Goal: Information Seeking & Learning: Learn about a topic

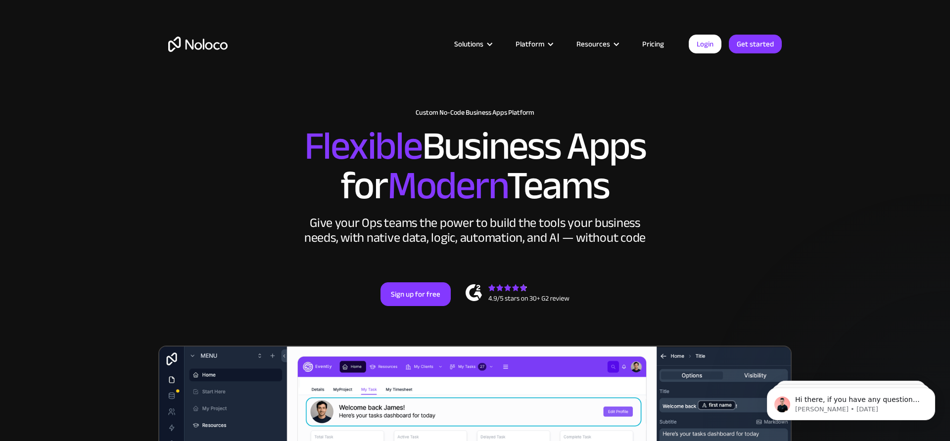
click at [651, 41] on link "Pricing" at bounding box center [653, 44] width 47 height 13
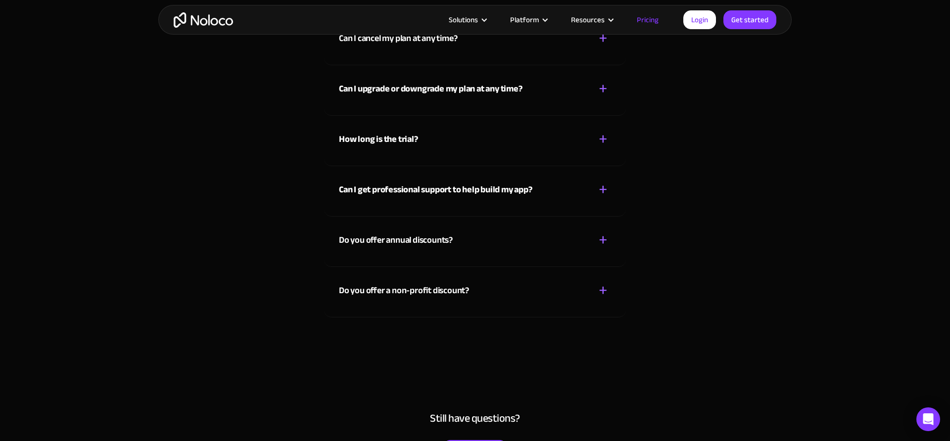
scroll to position [4419, 0]
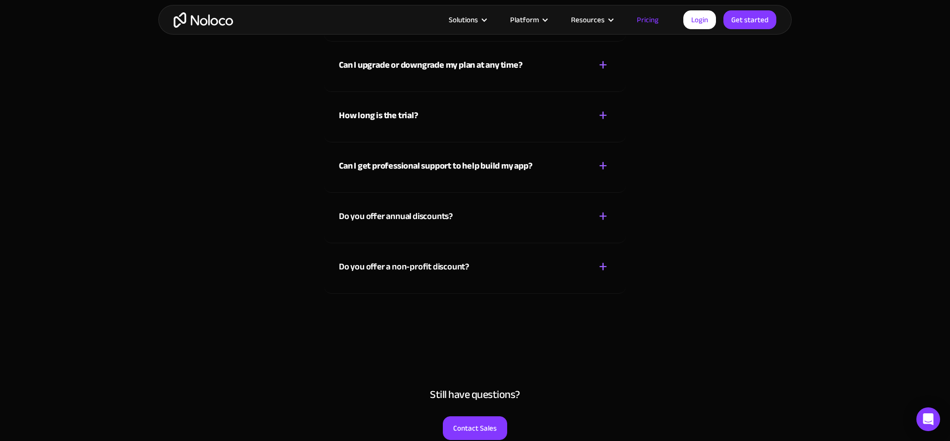
click at [417, 271] on div "Do you offer a non-profit discount?" at bounding box center [404, 267] width 130 height 15
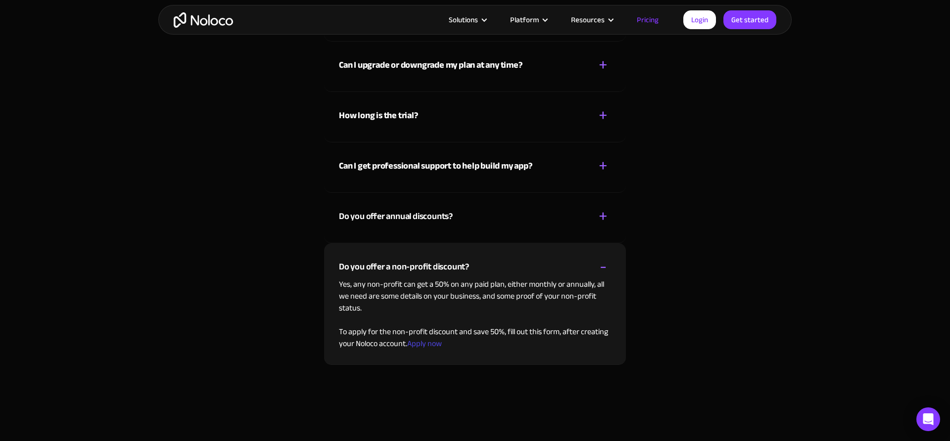
click at [417, 271] on div "Do you offer a non-profit discount?" at bounding box center [404, 267] width 130 height 15
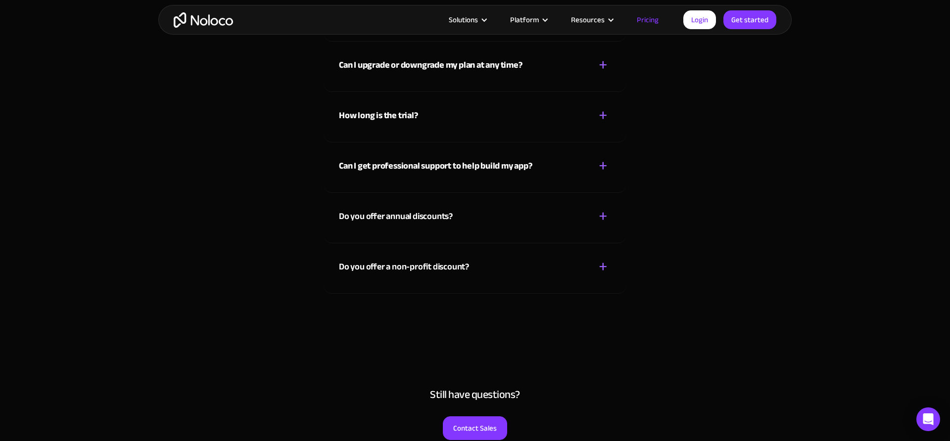
click at [457, 220] on div "Do you offer annual discounts? + -" at bounding box center [475, 210] width 272 height 35
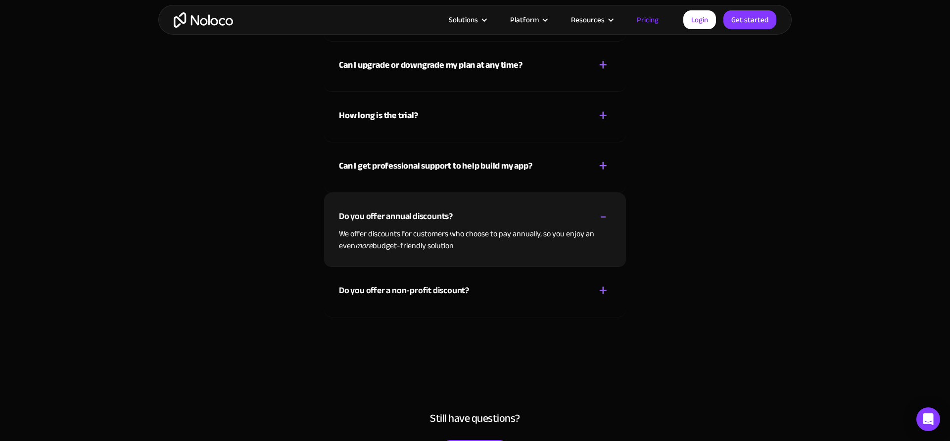
click at [457, 220] on div "Do you offer annual discounts? + -" at bounding box center [475, 210] width 272 height 35
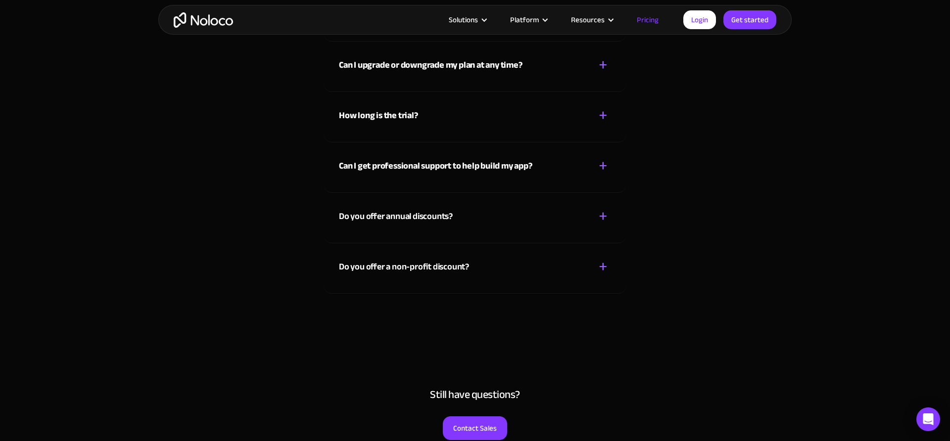
click at [457, 220] on div "Do you offer annual discounts? + -" at bounding box center [475, 210] width 272 height 35
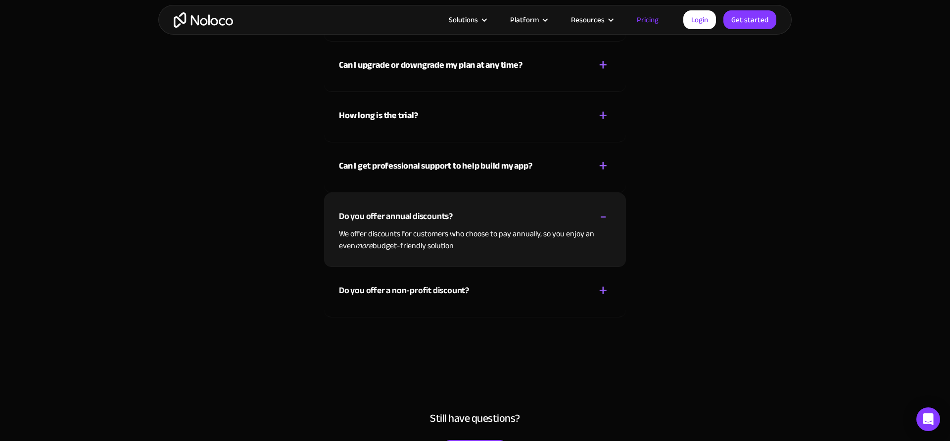
click at [457, 220] on div "Do you offer annual discounts? + -" at bounding box center [475, 210] width 272 height 35
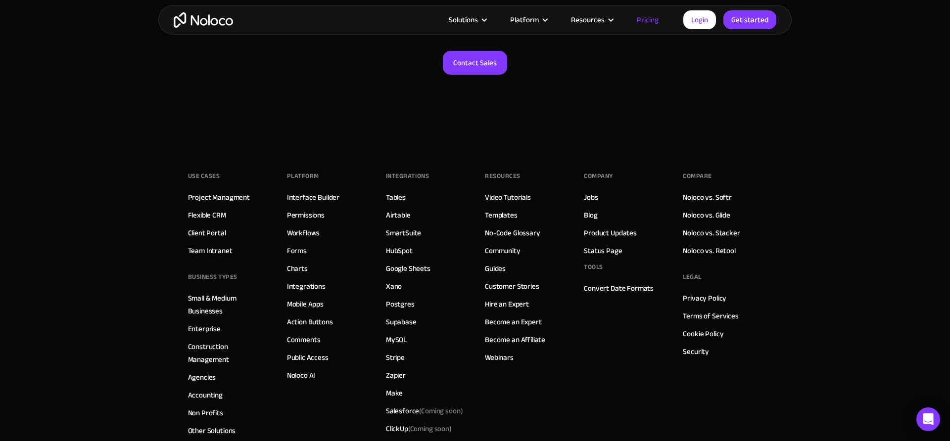
scroll to position [4785, 0]
click at [695, 255] on link "Noloco vs. Retool" at bounding box center [709, 250] width 52 height 13
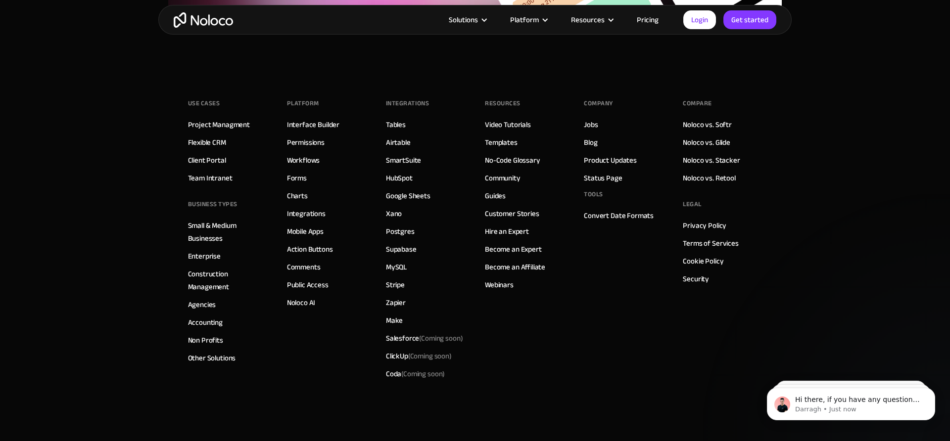
scroll to position [2310, 0]
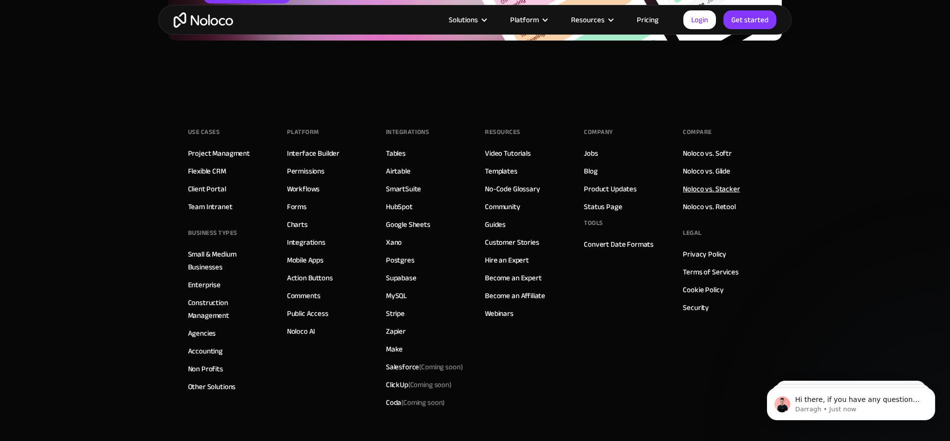
click at [722, 189] on link "Noloco vs. Stacker" at bounding box center [711, 189] width 57 height 13
click at [723, 167] on link "Noloco vs. Glide" at bounding box center [706, 171] width 47 height 13
click at [723, 154] on link "Noloco vs. Softr" at bounding box center [707, 153] width 49 height 13
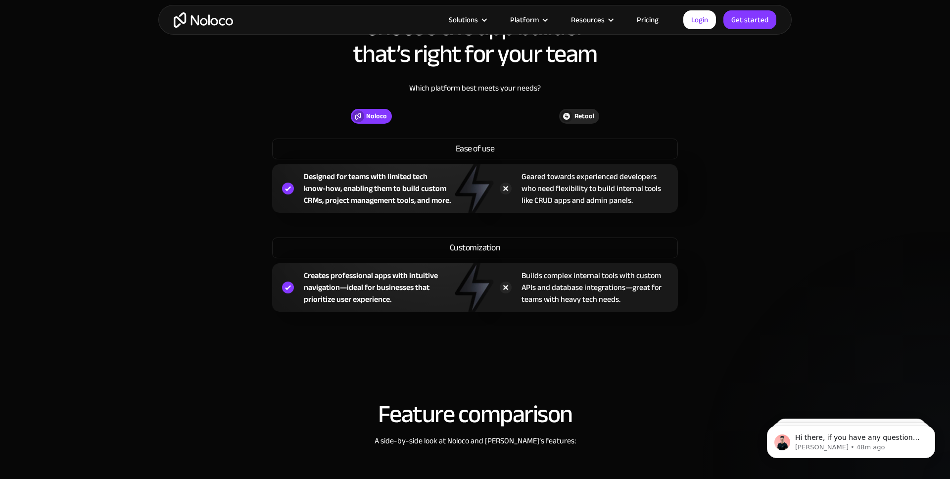
scroll to position [703, 0]
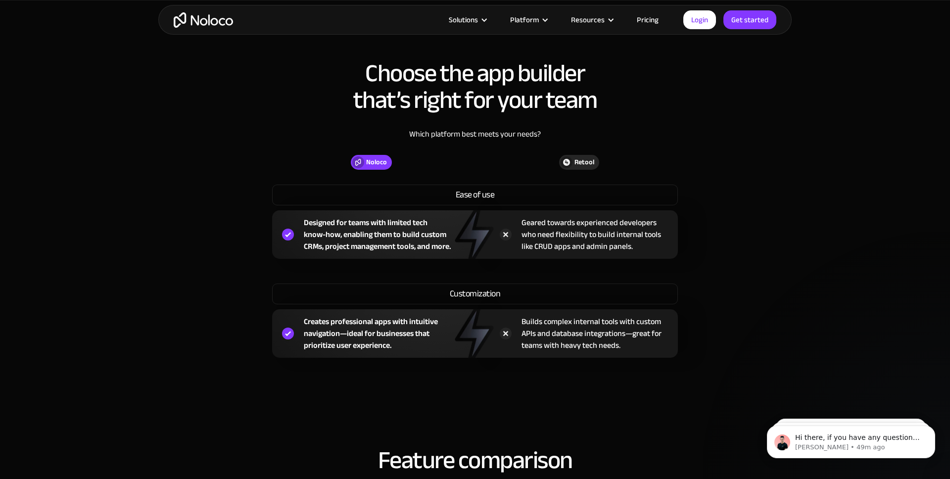
click at [235, 264] on div "Choose the app builder that’s right for your team Which platform best meets you…" at bounding box center [474, 218] width 633 height 337
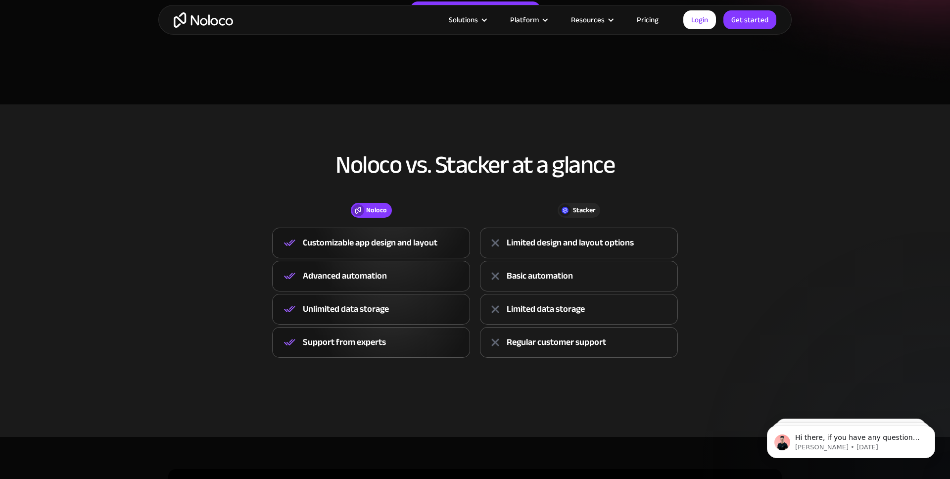
scroll to position [246, 0]
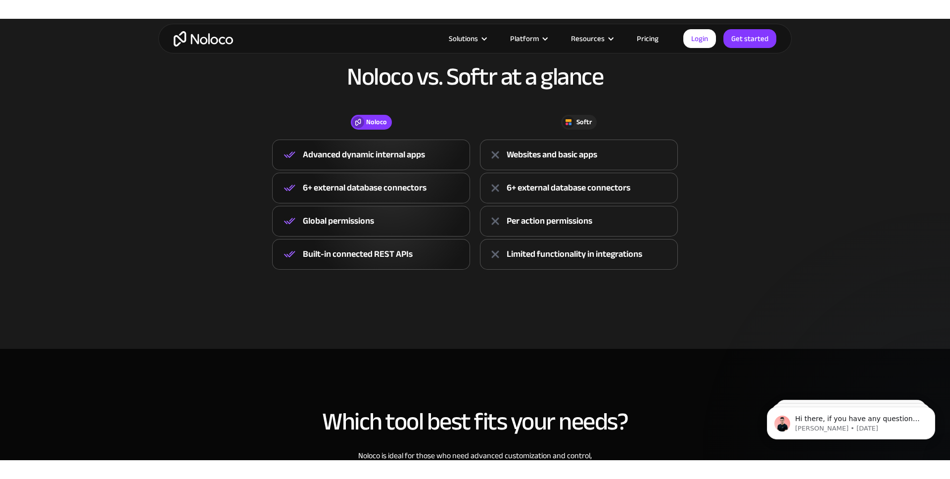
scroll to position [360, 0]
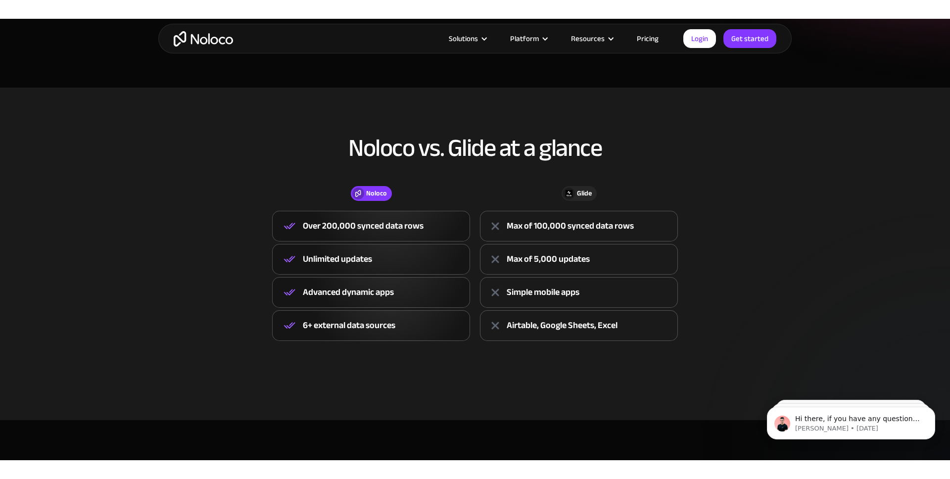
scroll to position [272, 0]
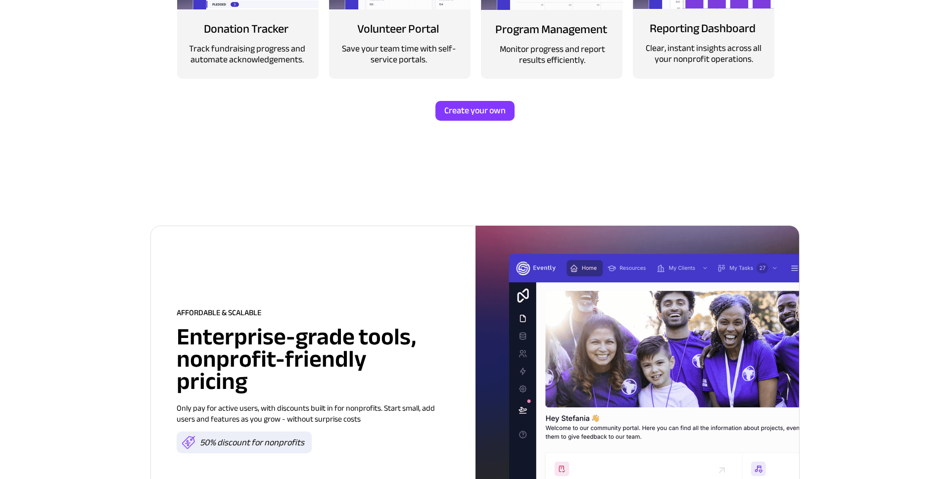
scroll to position [960, 0]
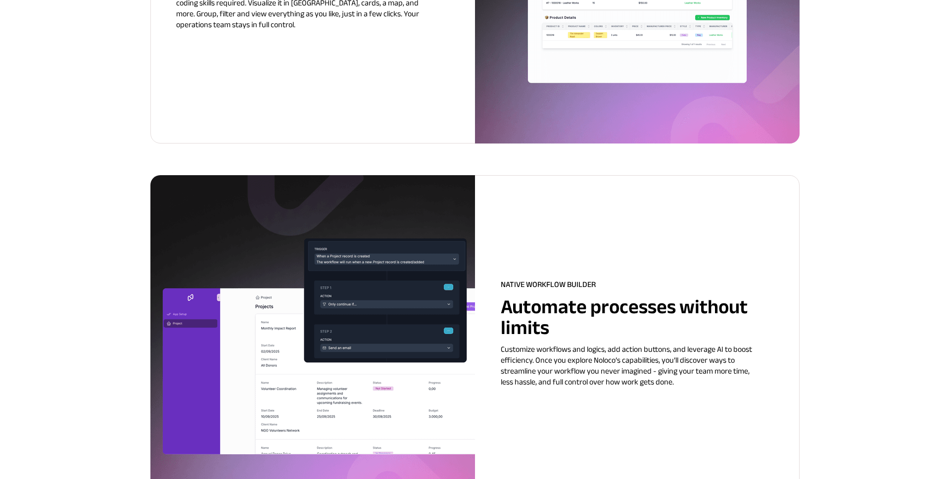
scroll to position [1315, 0]
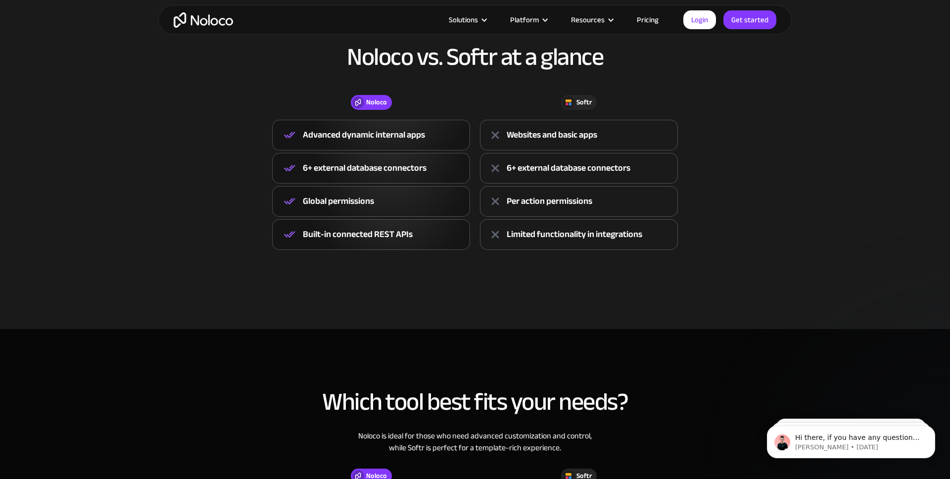
click at [201, 18] on img "home" at bounding box center [203, 19] width 59 height 15
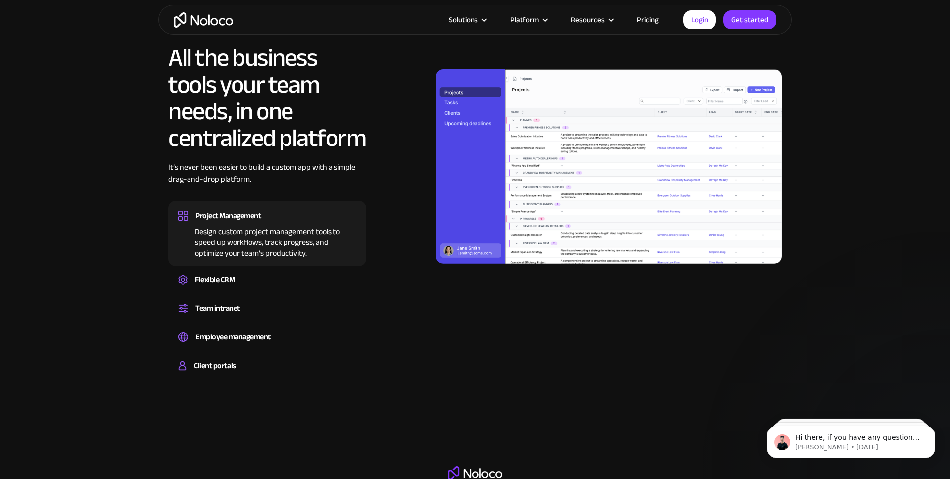
scroll to position [892, 0]
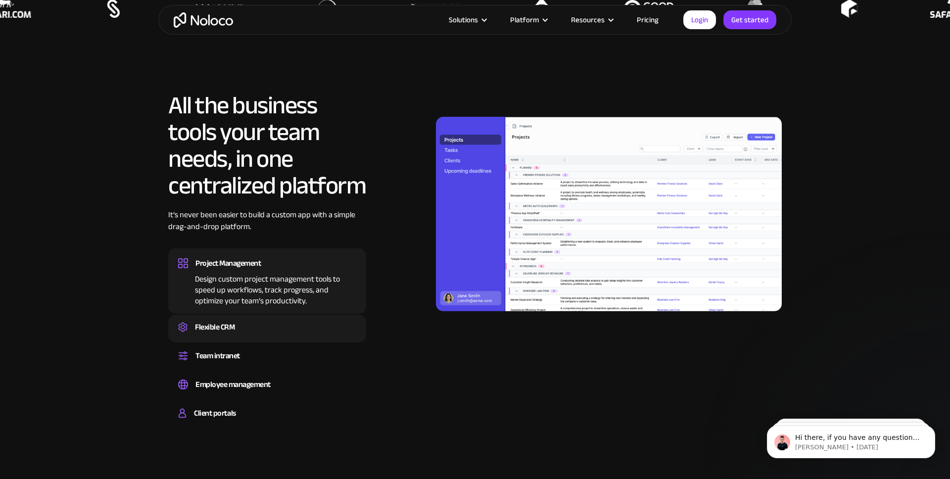
click at [247, 323] on div "Flexible CRM" at bounding box center [267, 327] width 178 height 15
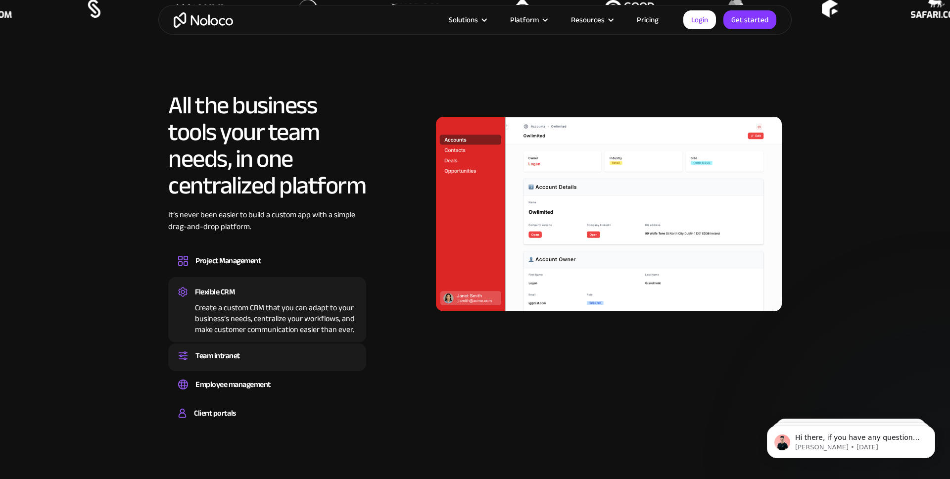
click at [244, 359] on div "Team intranet" at bounding box center [267, 355] width 178 height 15
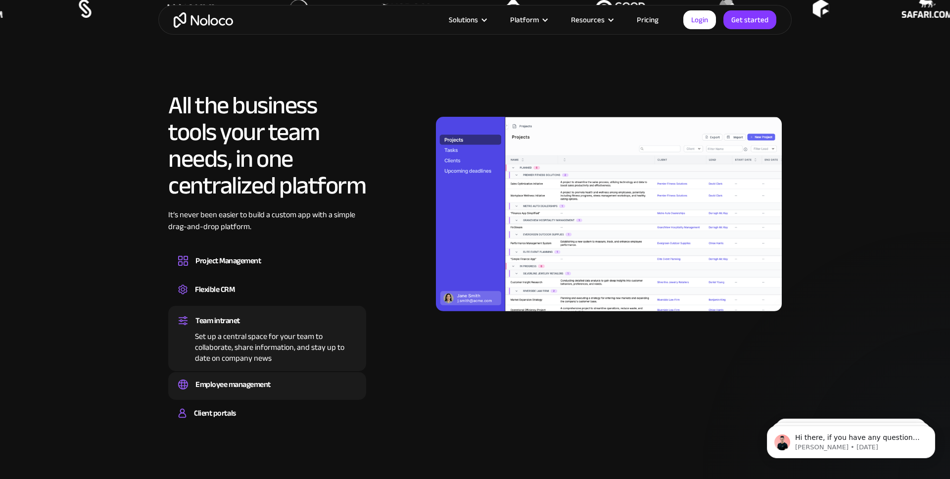
click at [244, 382] on div "Employee management" at bounding box center [232, 384] width 75 height 15
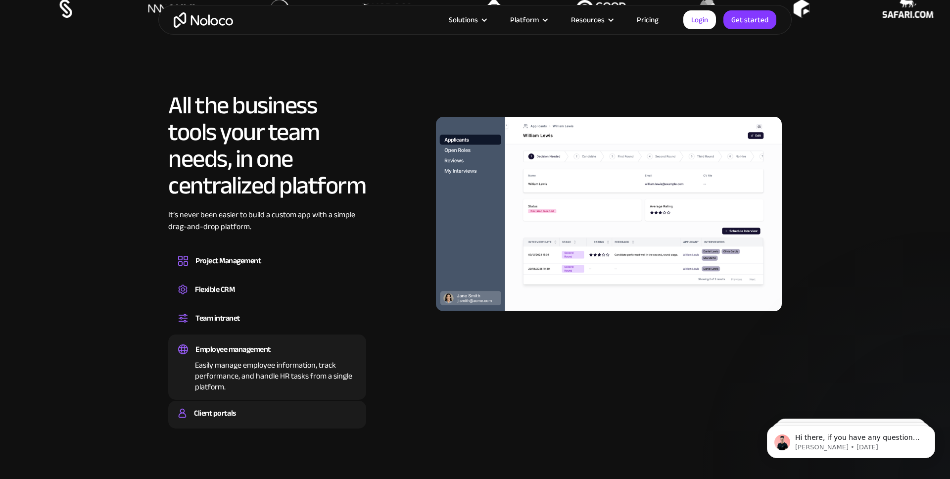
click at [240, 404] on div "Client portals Build a secure, fully-branded, and personalized client portal th…" at bounding box center [267, 415] width 198 height 28
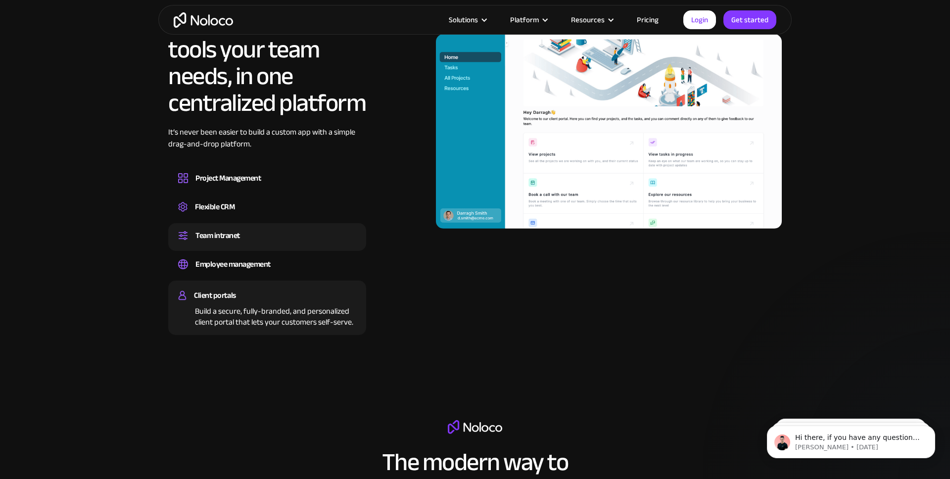
scroll to position [975, 0]
click at [280, 267] on div "Employee management" at bounding box center [267, 263] width 178 height 15
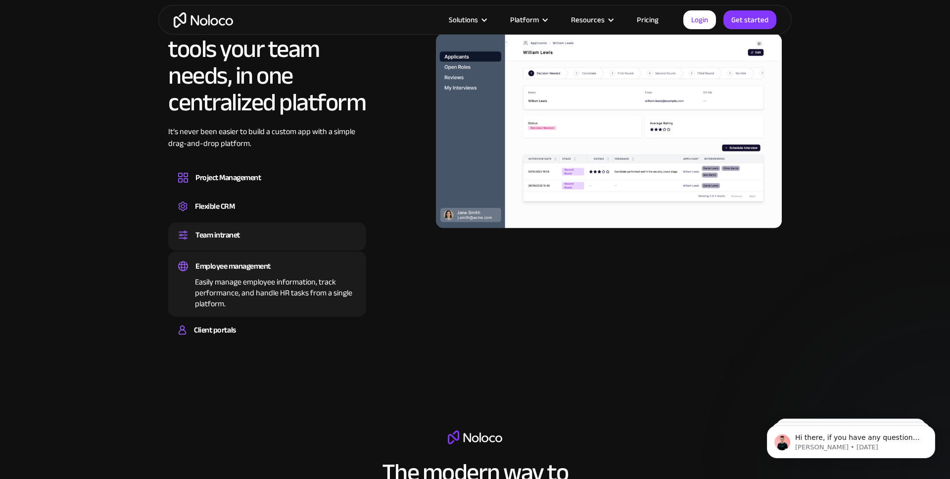
click at [285, 234] on div "Team intranet" at bounding box center [267, 235] width 178 height 15
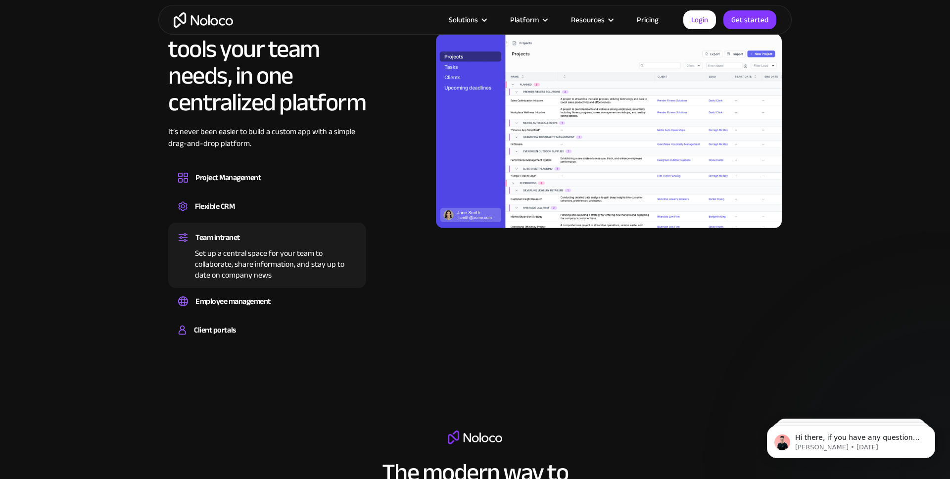
click at [287, 223] on div "Team intranet Set up a central space for your team to collaborate, share inform…" at bounding box center [267, 255] width 198 height 65
click at [291, 206] on div "Flexible CRM" at bounding box center [267, 206] width 178 height 15
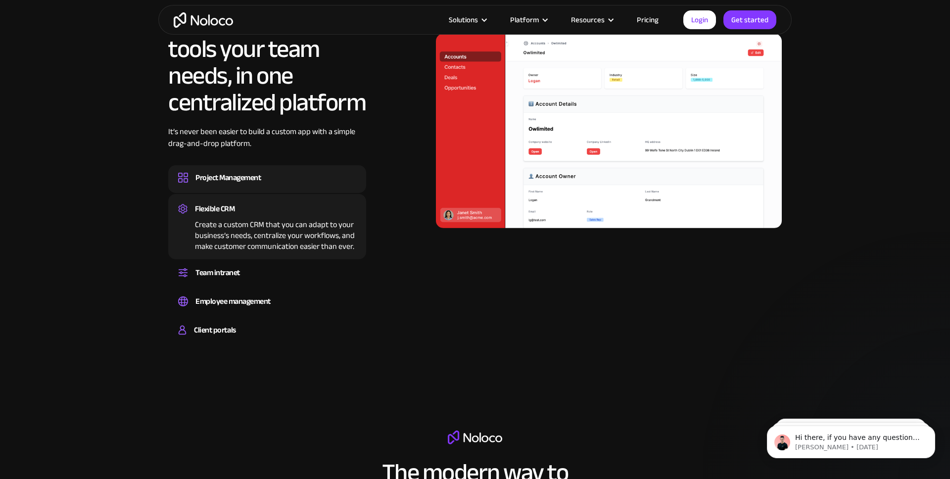
click at [298, 186] on div "Design custom project management tools to speed up workflows, track progress, a…" at bounding box center [267, 186] width 178 height 3
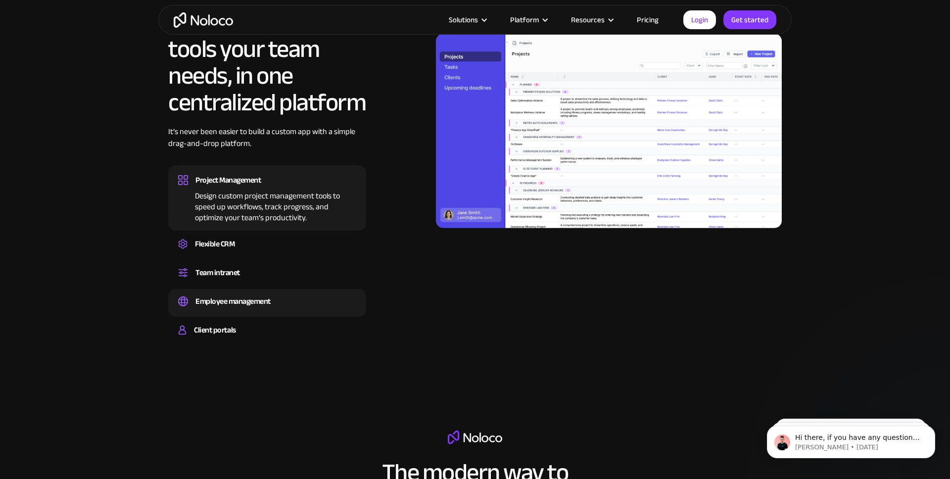
click at [298, 297] on div "Employee management" at bounding box center [267, 301] width 178 height 15
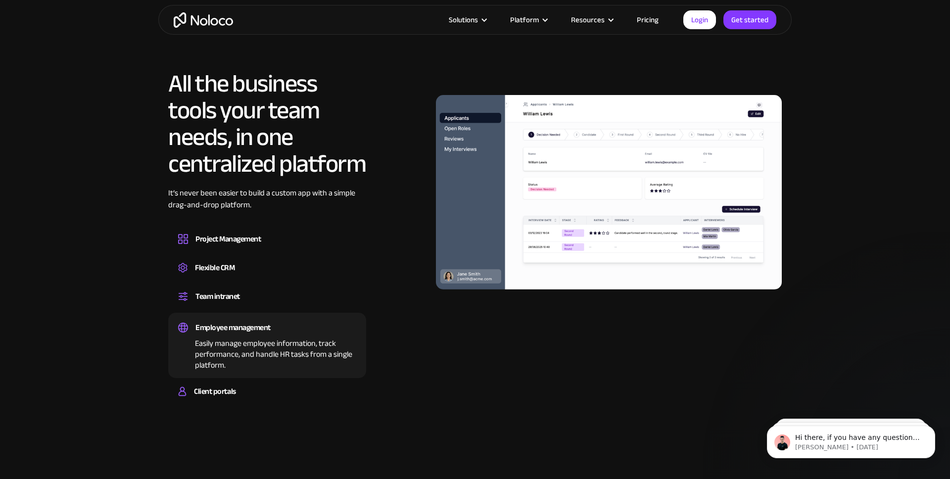
scroll to position [883, 0]
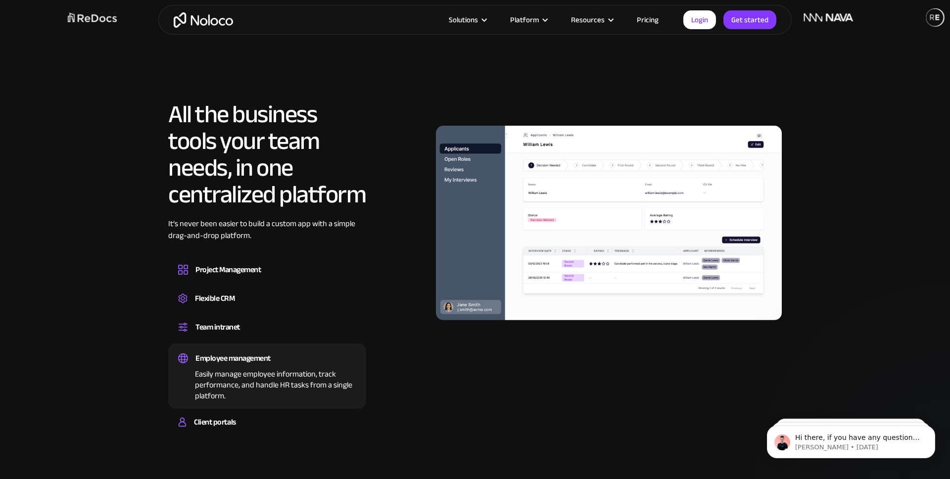
click at [281, 381] on div "Easily manage employee information, track performance, and handle HR tasks from…" at bounding box center [267, 384] width 178 height 36
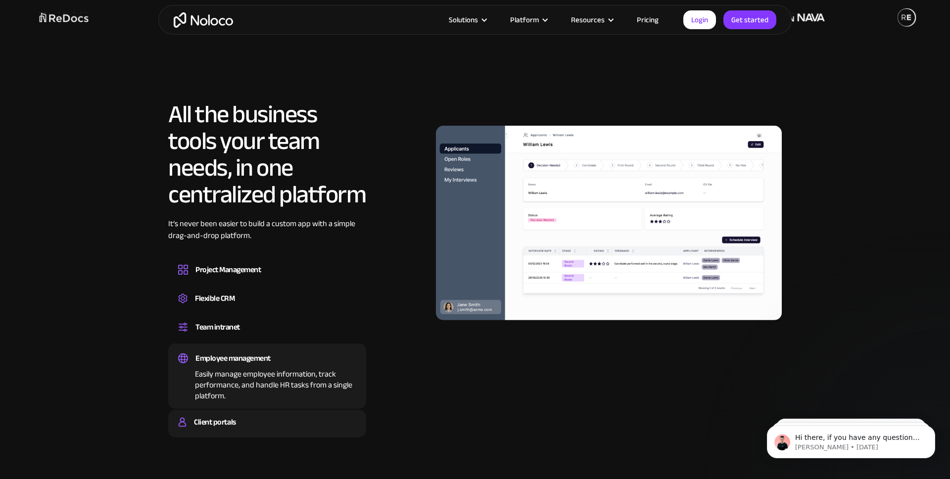
click at [277, 417] on div "Client portals" at bounding box center [267, 422] width 178 height 15
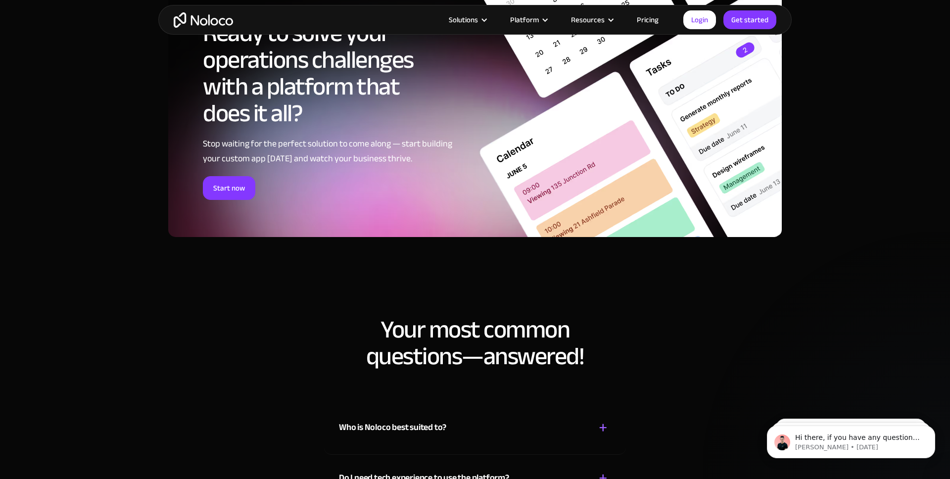
scroll to position [4847, 0]
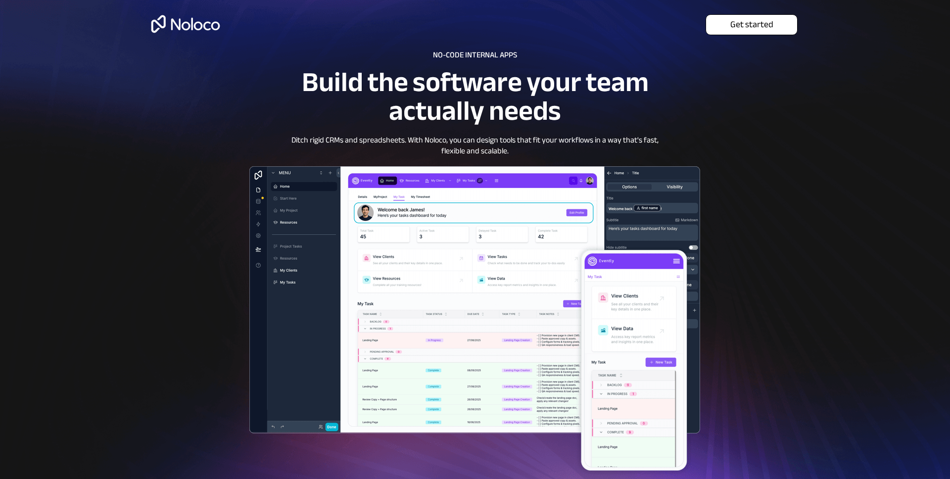
click at [729, 22] on span "Get started" at bounding box center [751, 24] width 91 height 11
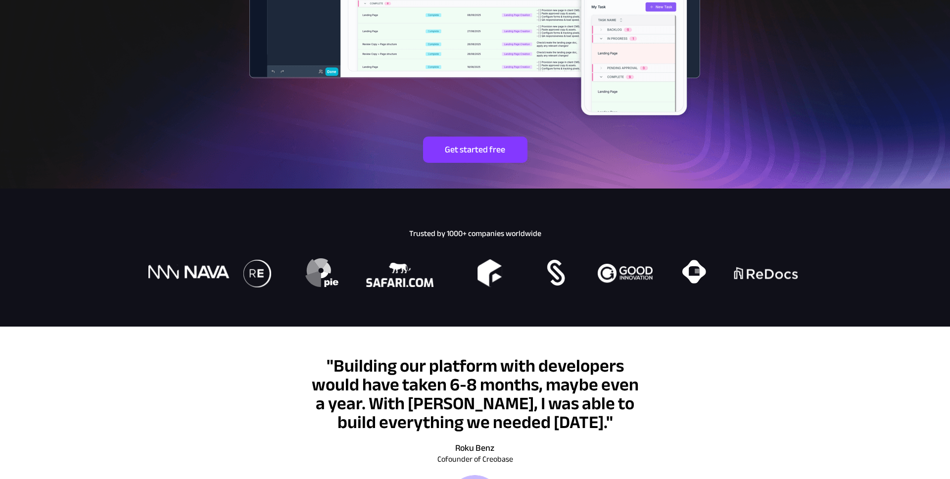
scroll to position [369, 0]
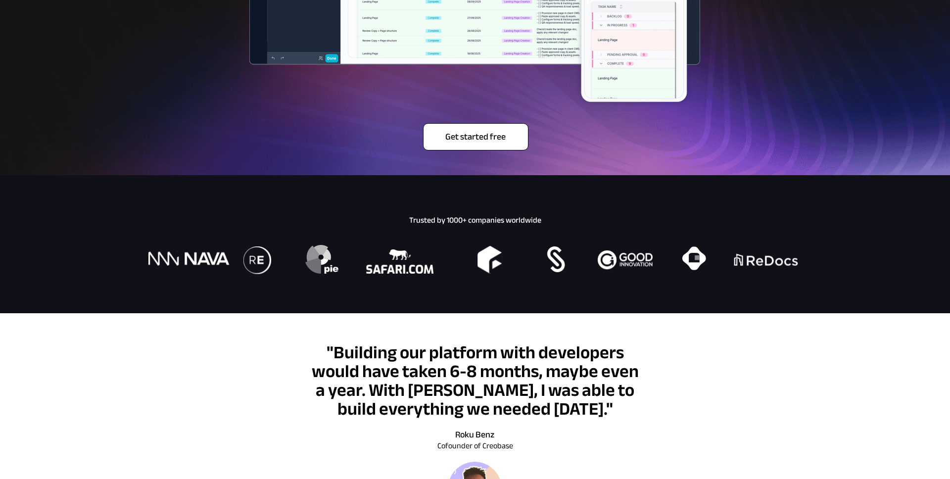
click at [468, 141] on span "Get started free" at bounding box center [475, 137] width 104 height 11
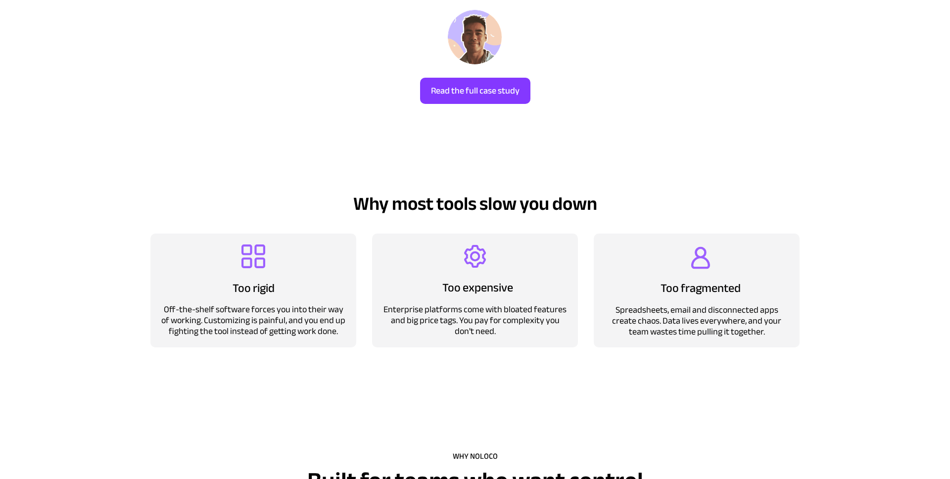
scroll to position [840, 0]
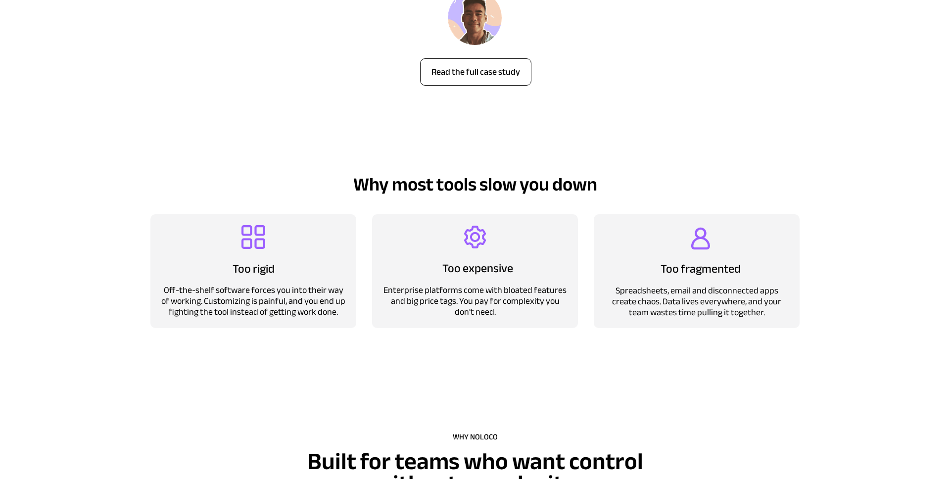
click at [444, 83] on link "Read the full case study" at bounding box center [475, 71] width 111 height 27
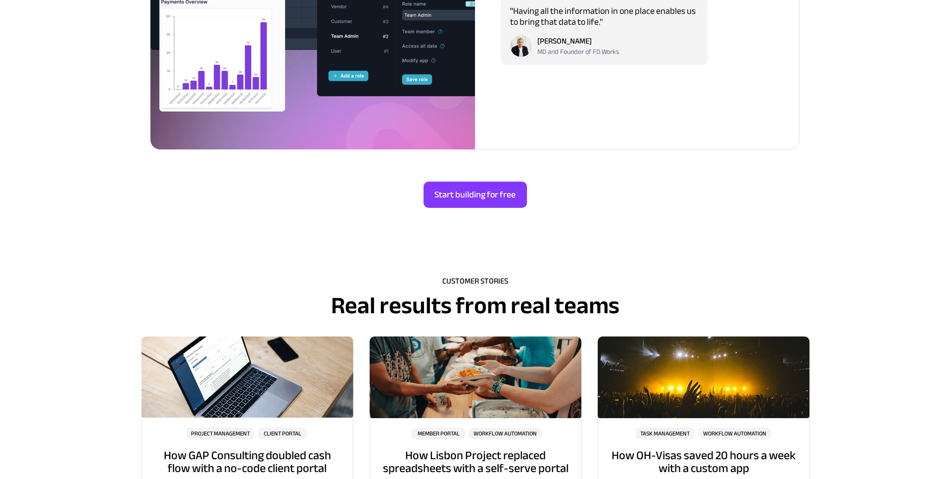
scroll to position [2614, 0]
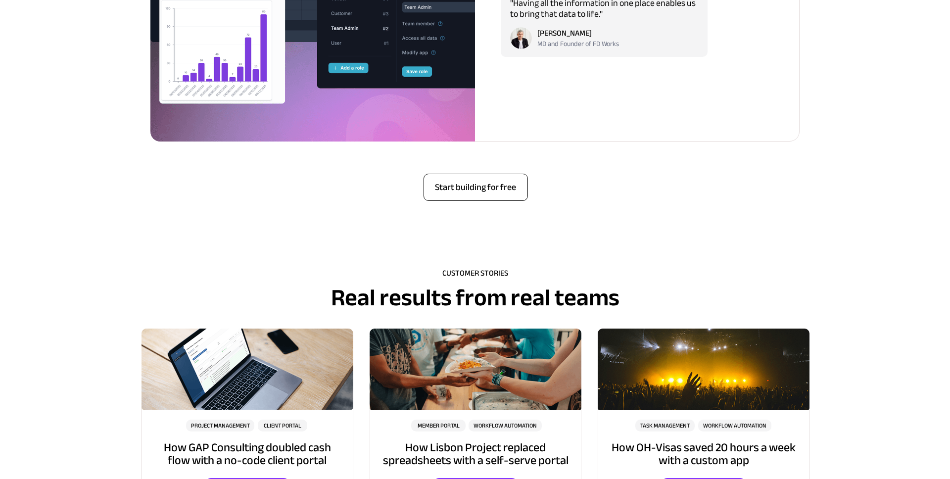
click at [488, 187] on span "Start building for free" at bounding box center [475, 187] width 103 height 11
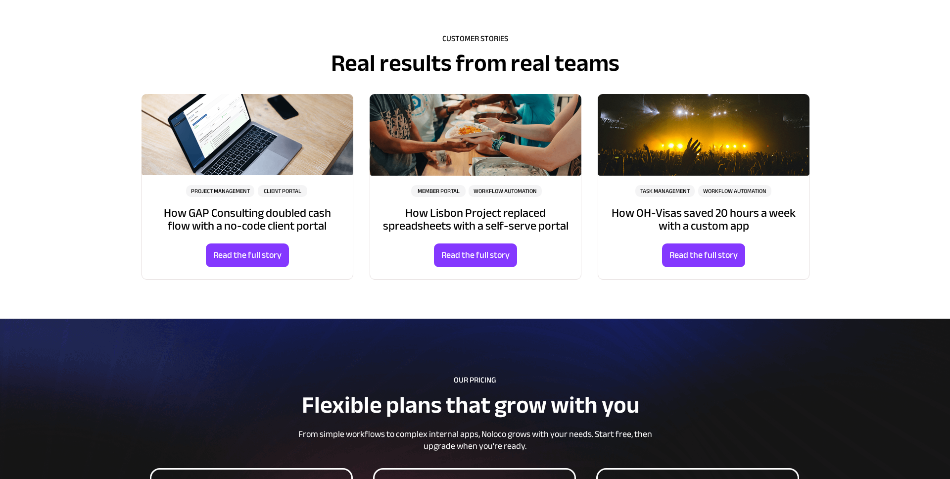
scroll to position [2794, 0]
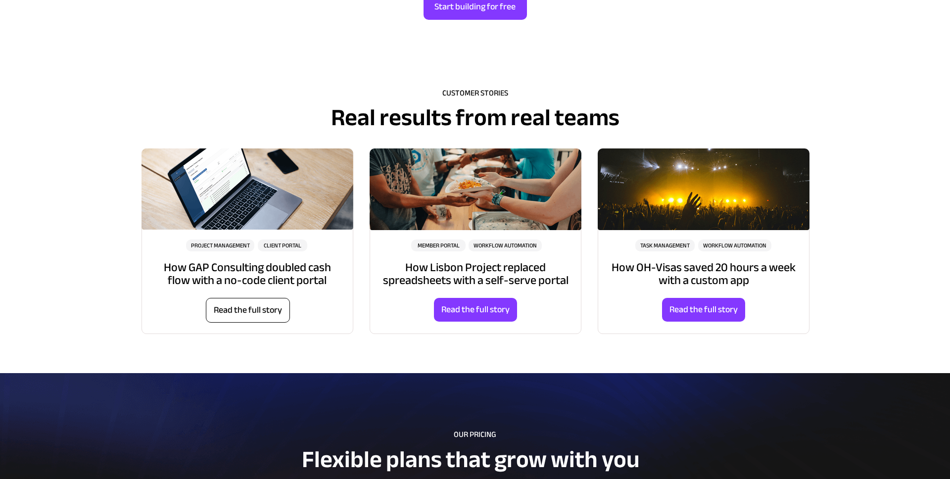
click at [275, 315] on span "Read the full story" at bounding box center [247, 310] width 83 height 11
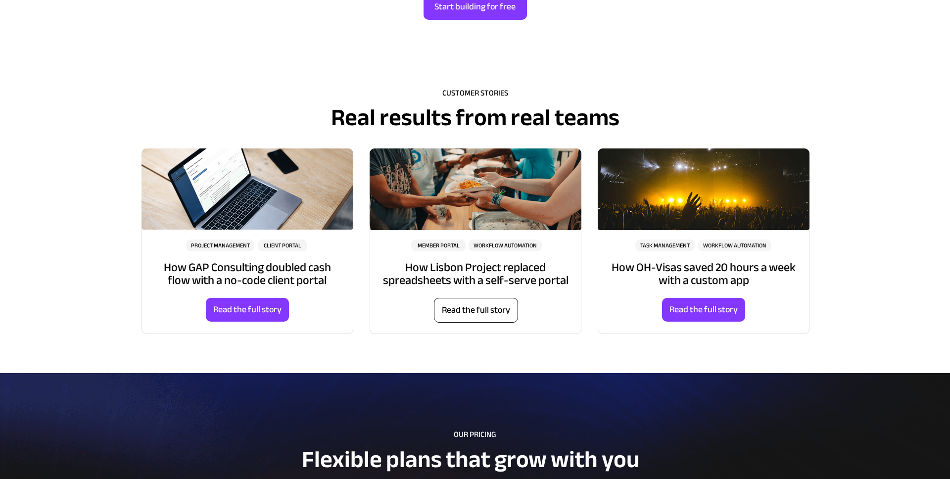
click at [488, 311] on span "Read the full story" at bounding box center [475, 310] width 83 height 11
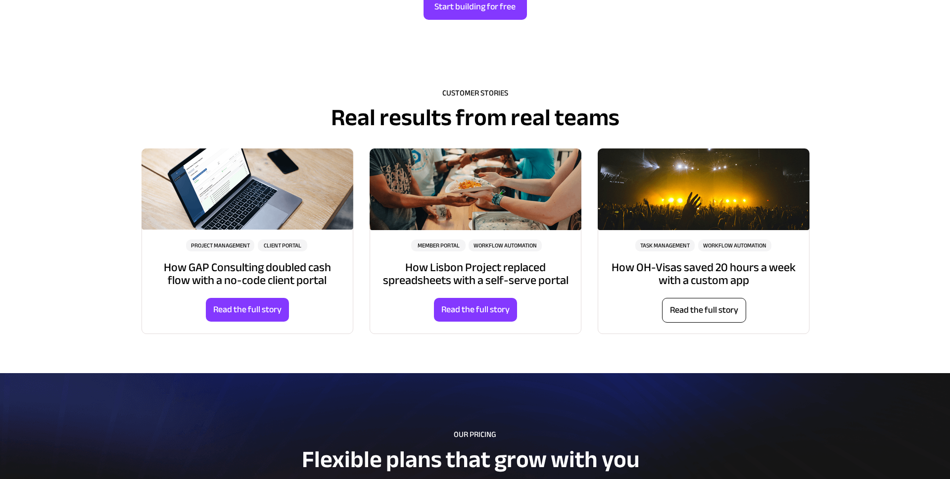
click at [719, 315] on span "Read the full story" at bounding box center [703, 310] width 83 height 11
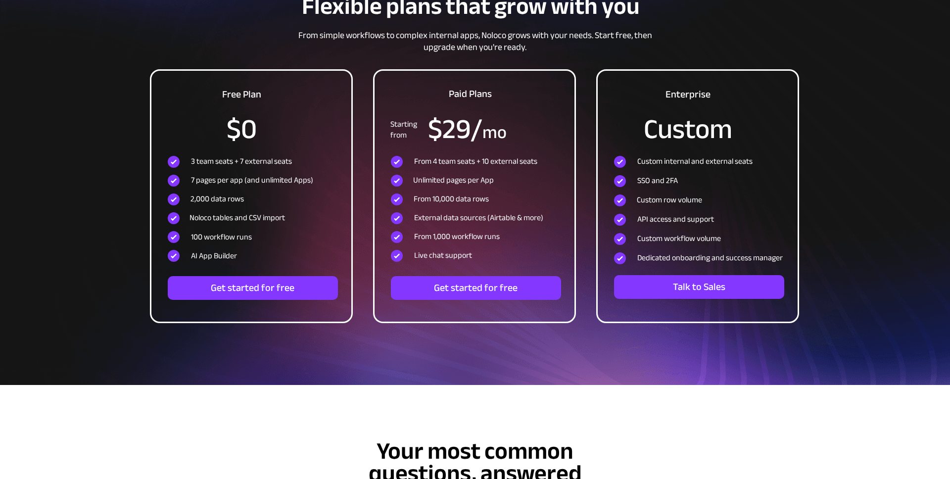
scroll to position [3276, 0]
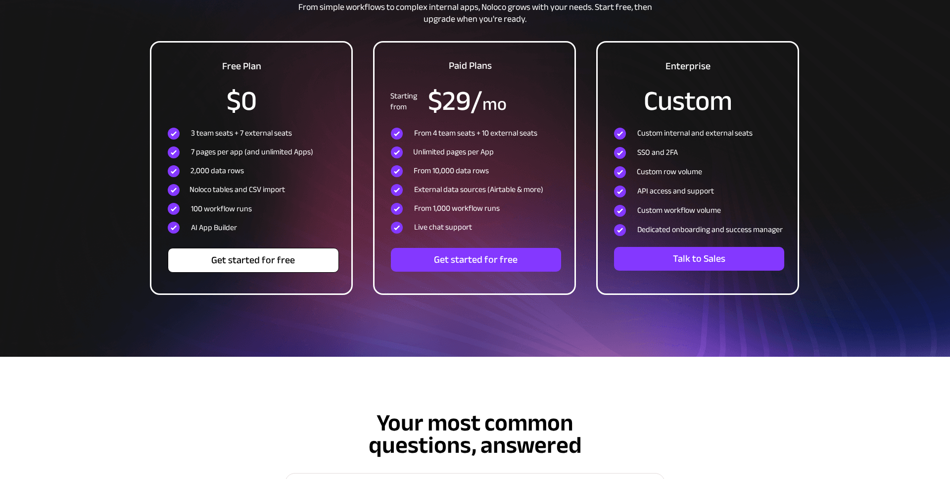
click at [298, 261] on span "Get started for free" at bounding box center [253, 260] width 170 height 12
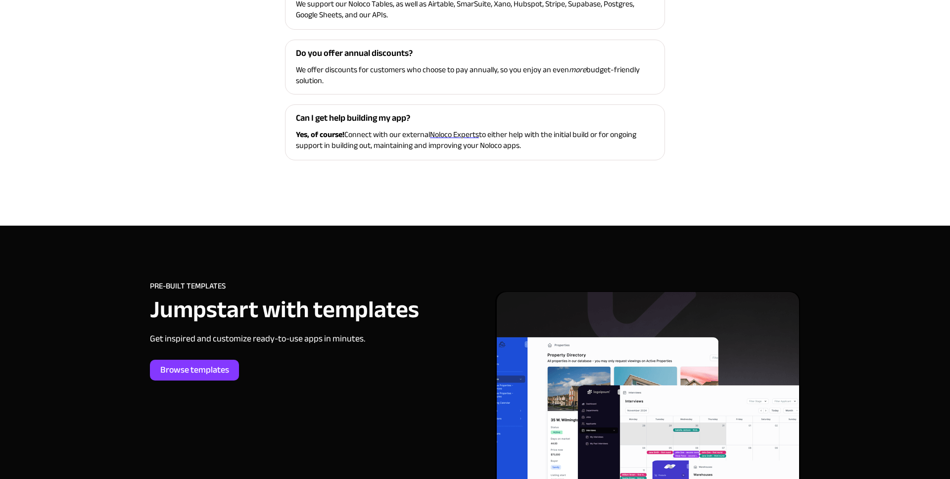
scroll to position [4265, 0]
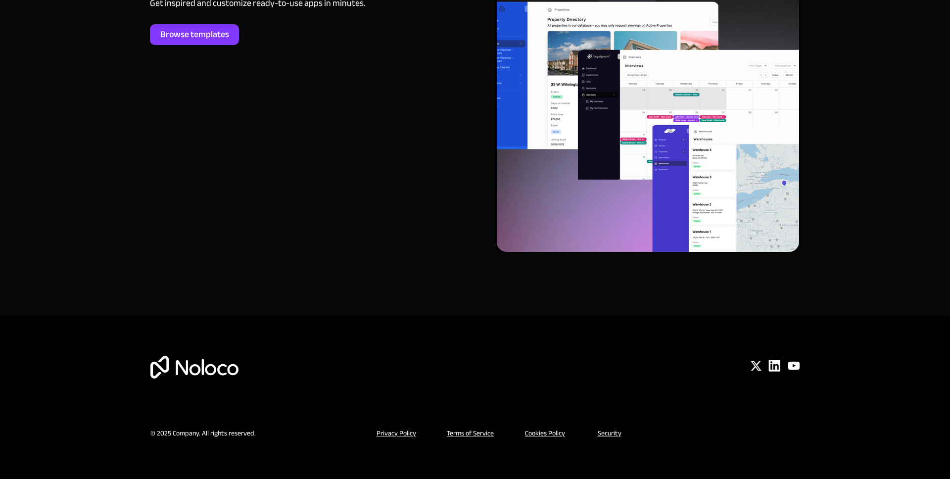
click at [409, 437] on u "Privacy Policy" at bounding box center [396, 432] width 40 height 13
click at [393, 434] on u "Privacy Policy" at bounding box center [396, 432] width 40 height 13
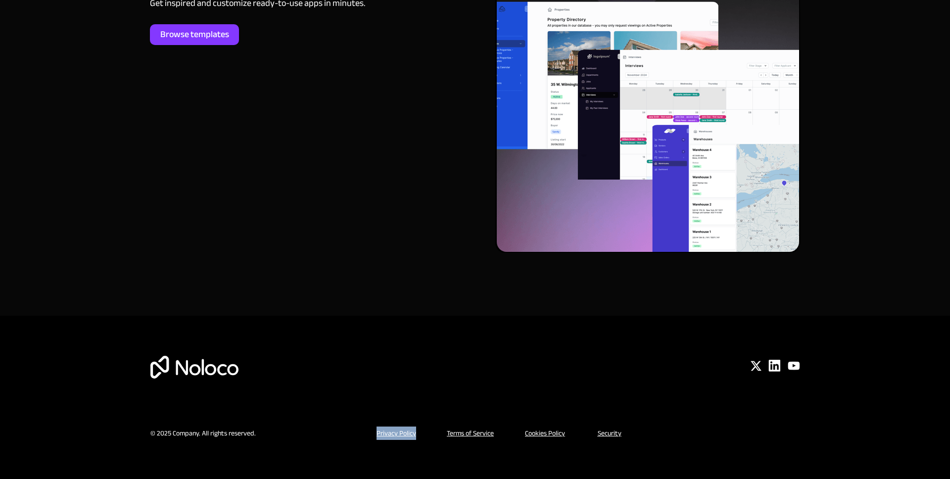
click at [393, 434] on u "Privacy Policy" at bounding box center [396, 432] width 40 height 13
click at [391, 434] on u "Privacy Policy" at bounding box center [396, 432] width 40 height 13
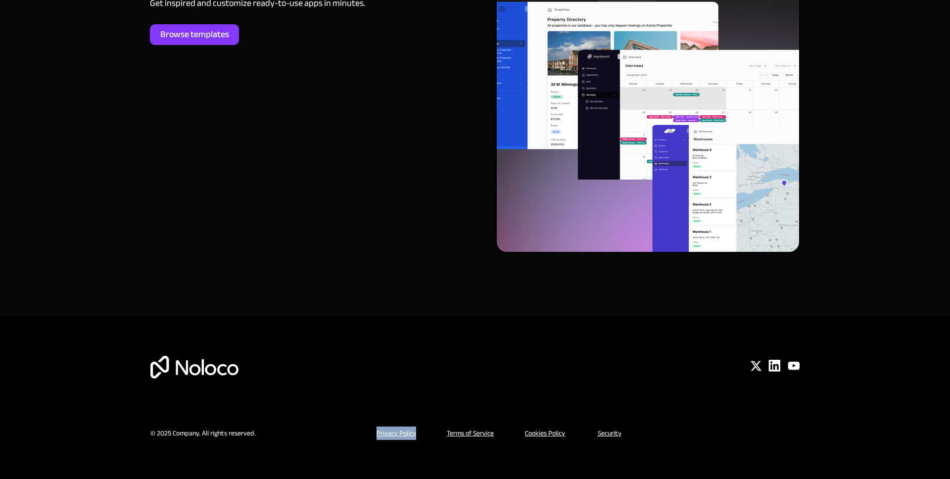
click at [391, 434] on u "Privacy Policy" at bounding box center [396, 432] width 40 height 13
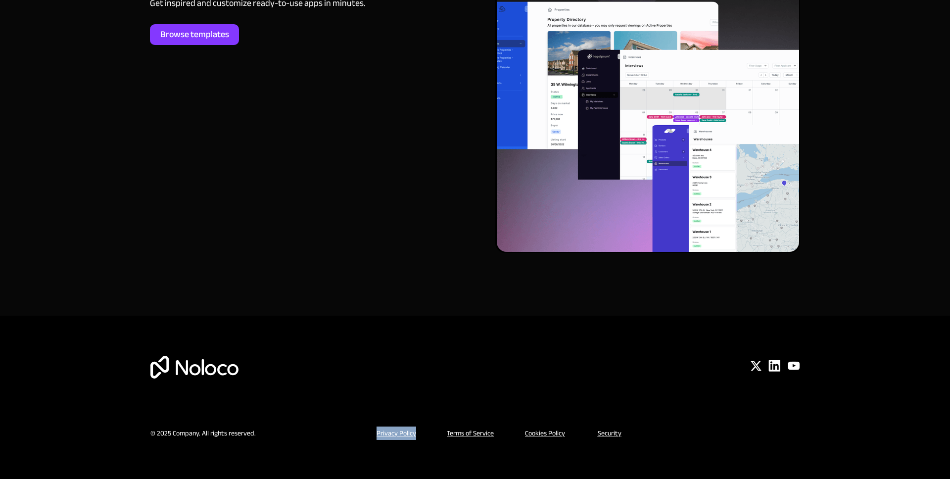
click at [391, 434] on u "Privacy Policy" at bounding box center [396, 432] width 40 height 13
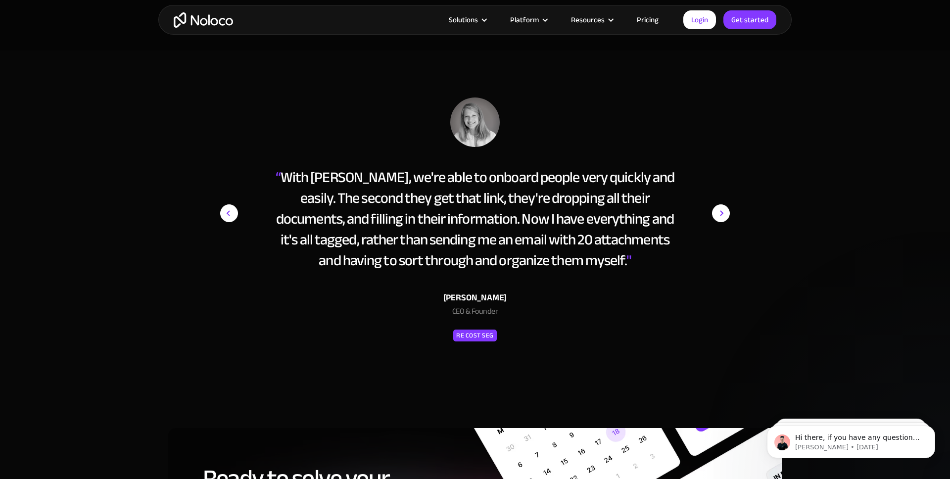
scroll to position [4417, 0]
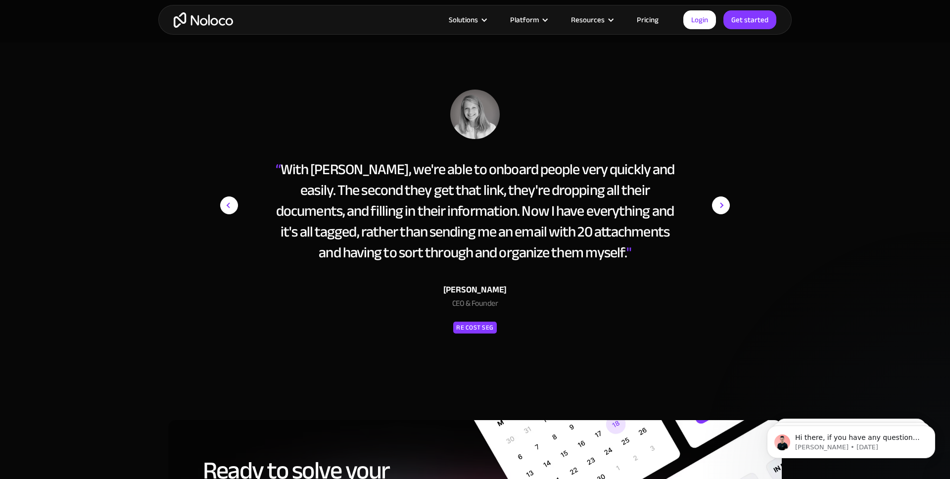
click at [476, 326] on div "RE Cost Seg" at bounding box center [475, 328] width 38 height 12
click at [718, 207] on img "next slide" at bounding box center [721, 206] width 18 height 232
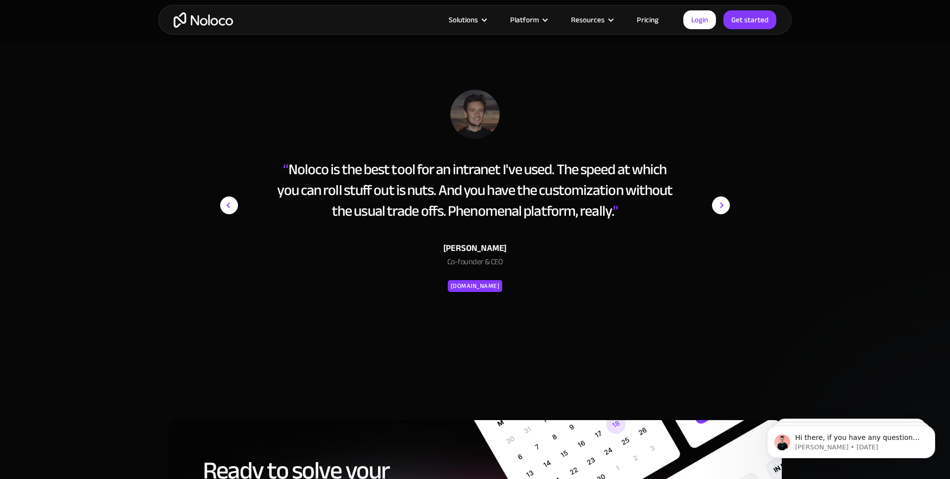
click at [718, 205] on img "next slide" at bounding box center [721, 206] width 18 height 232
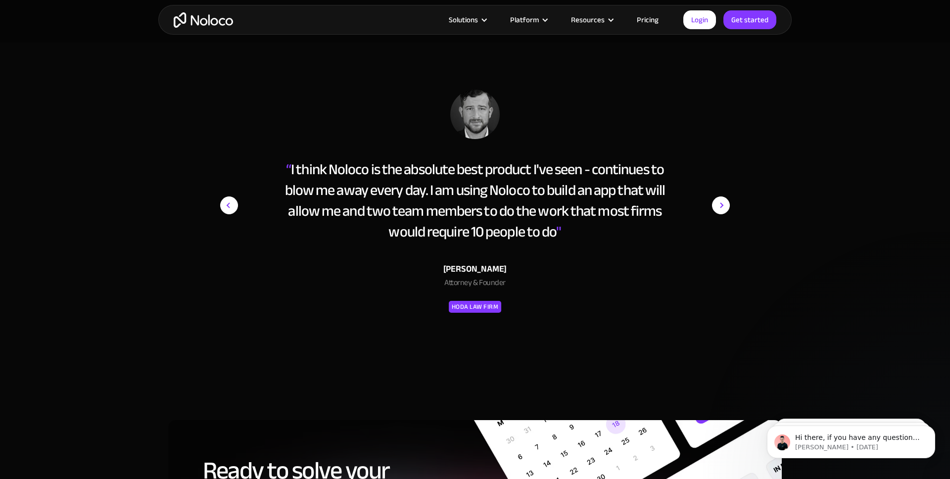
click at [718, 205] on img "next slide" at bounding box center [721, 206] width 18 height 232
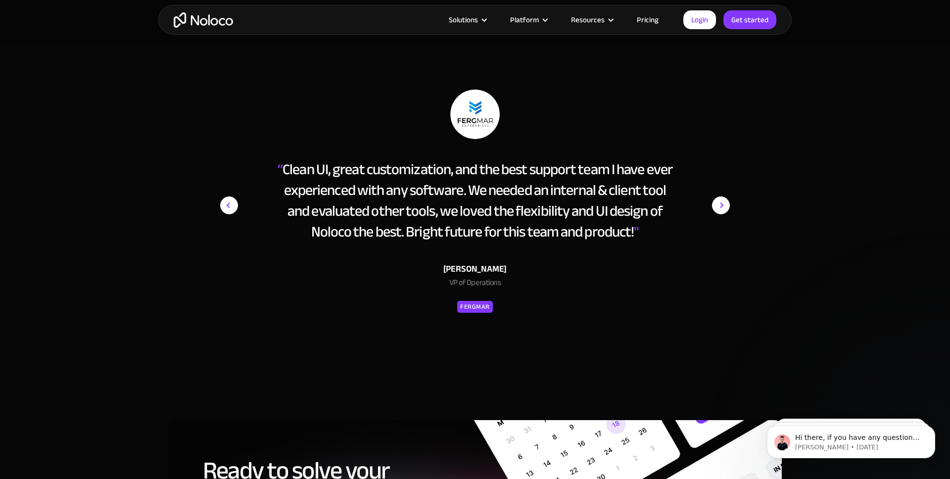
click at [718, 205] on img "next slide" at bounding box center [721, 206] width 18 height 232
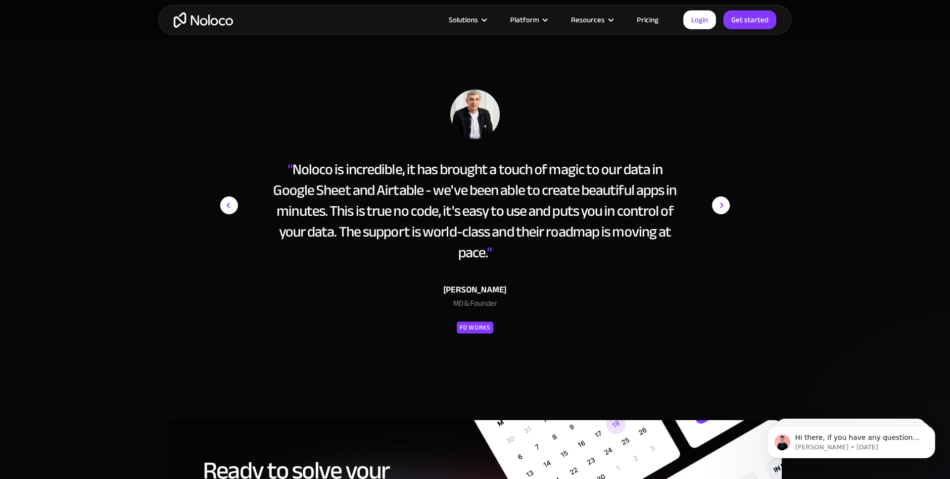
click at [718, 205] on img "next slide" at bounding box center [721, 206] width 18 height 232
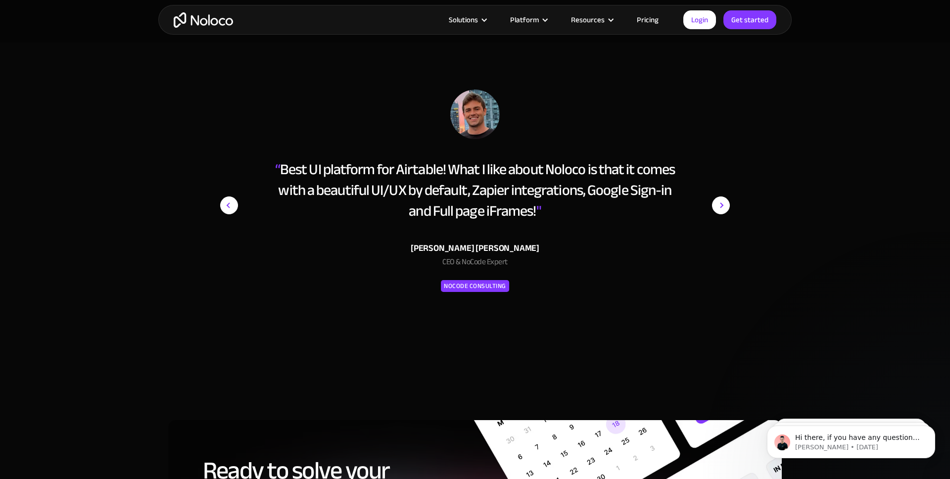
click at [718, 205] on img "next slide" at bounding box center [721, 206] width 18 height 232
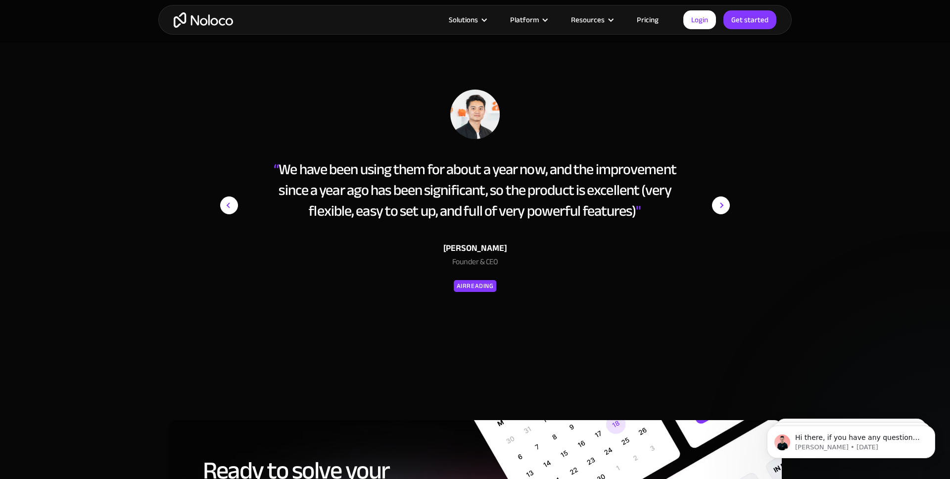
click at [718, 205] on img "next slide" at bounding box center [721, 206] width 18 height 232
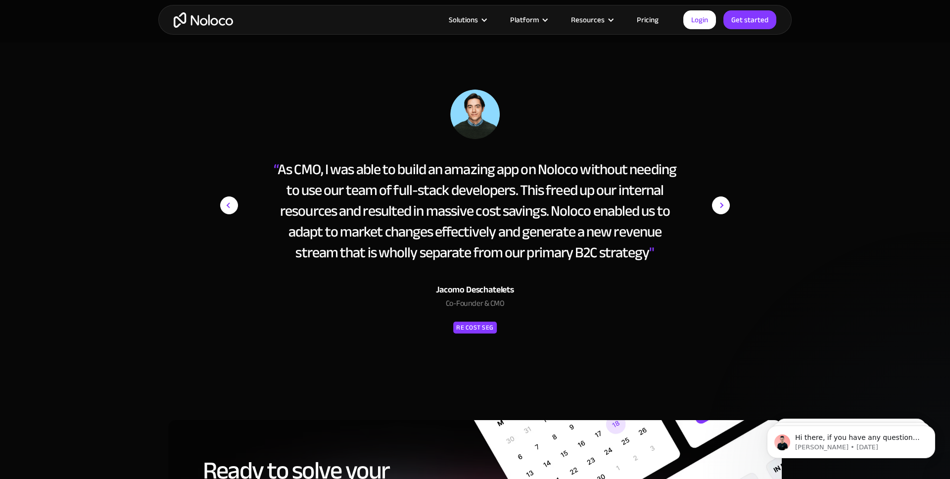
click at [718, 205] on img "next slide" at bounding box center [721, 206] width 18 height 232
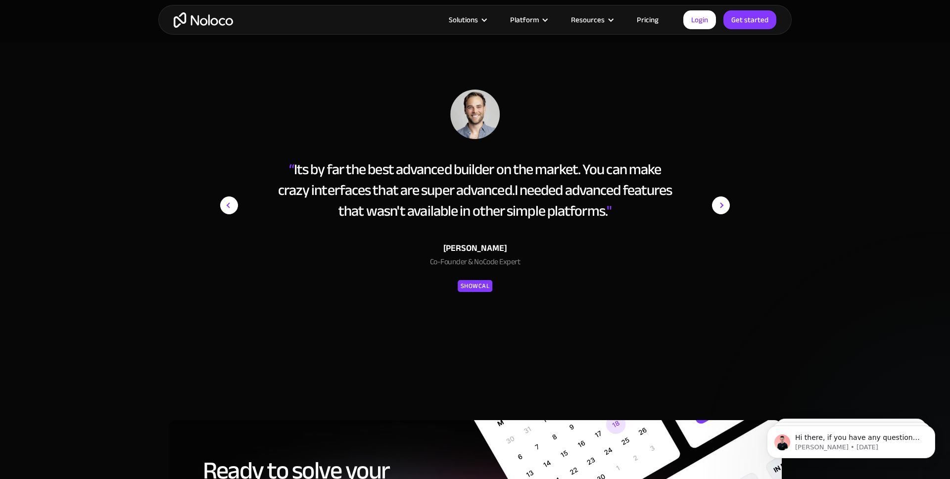
click at [718, 205] on img "next slide" at bounding box center [721, 206] width 18 height 232
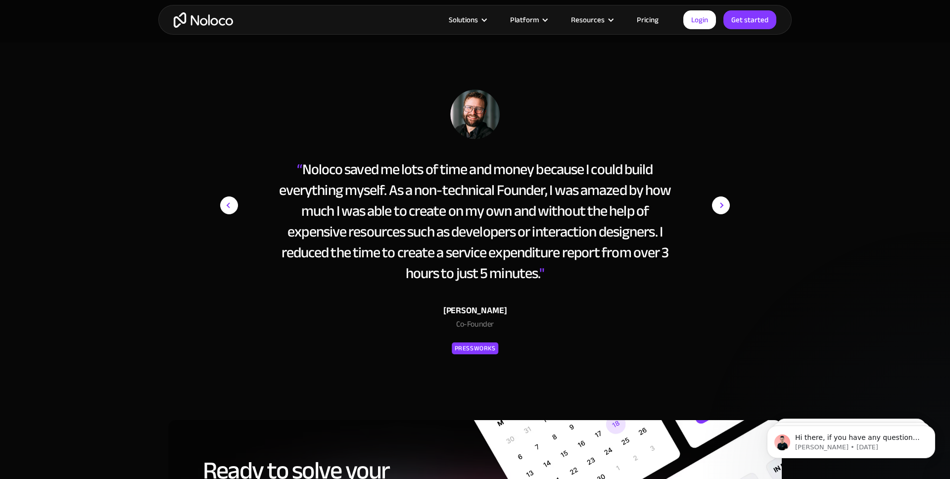
click at [718, 205] on img "next slide" at bounding box center [721, 206] width 18 height 232
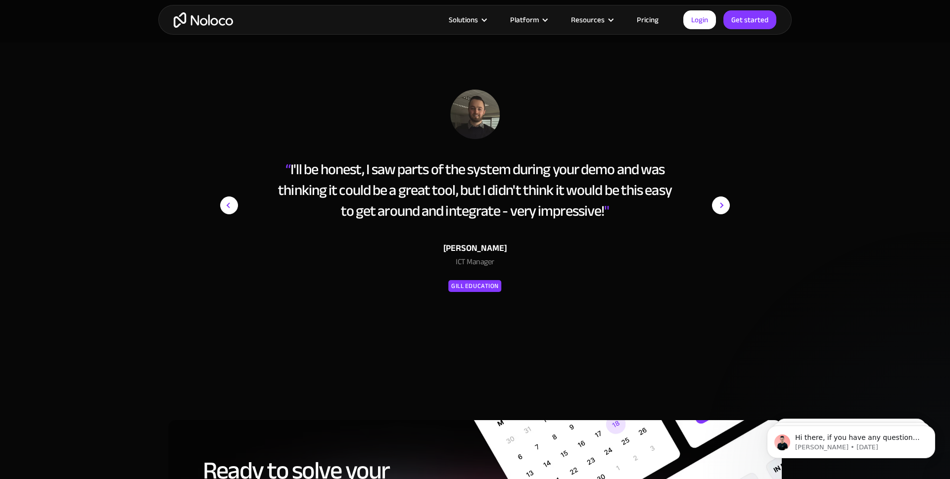
click at [718, 205] on img "next slide" at bounding box center [721, 206] width 18 height 232
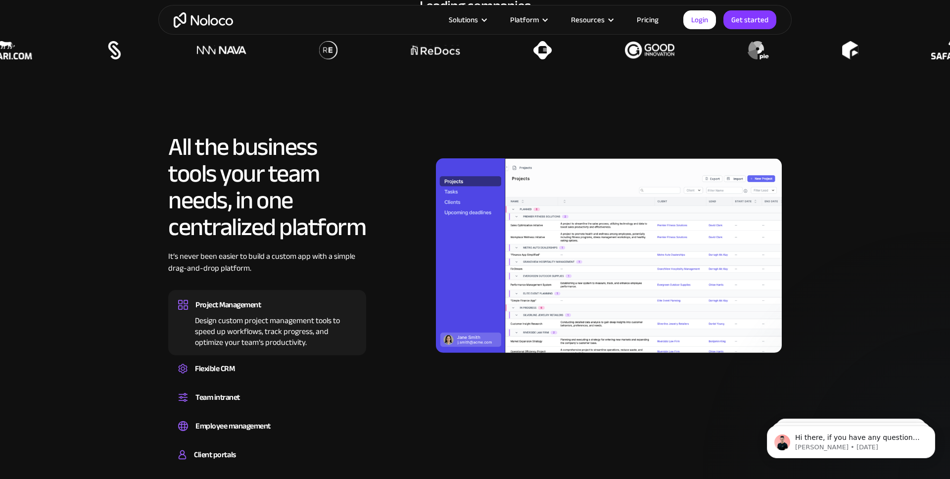
scroll to position [882, 0]
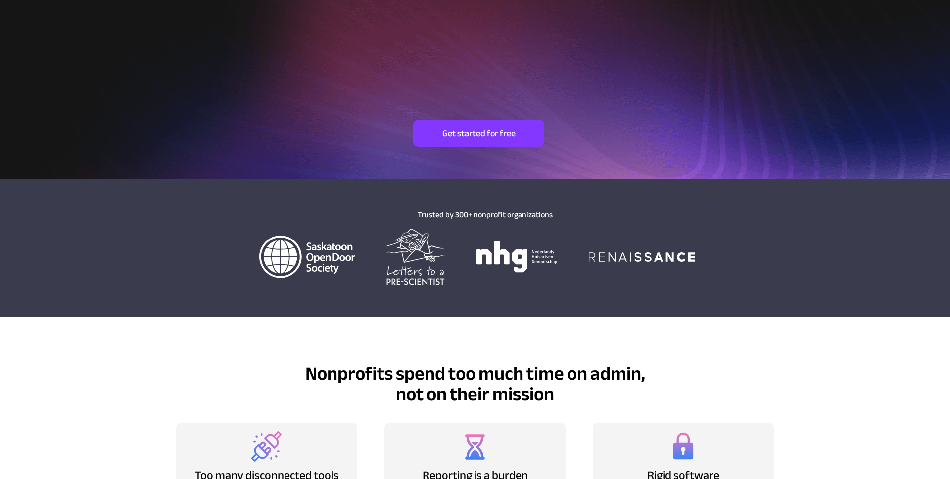
scroll to position [323, 0]
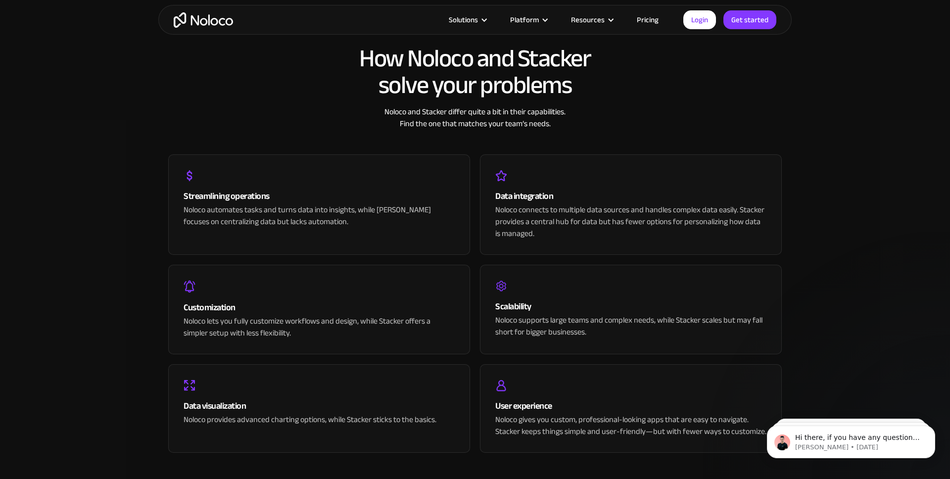
scroll to position [1772, 0]
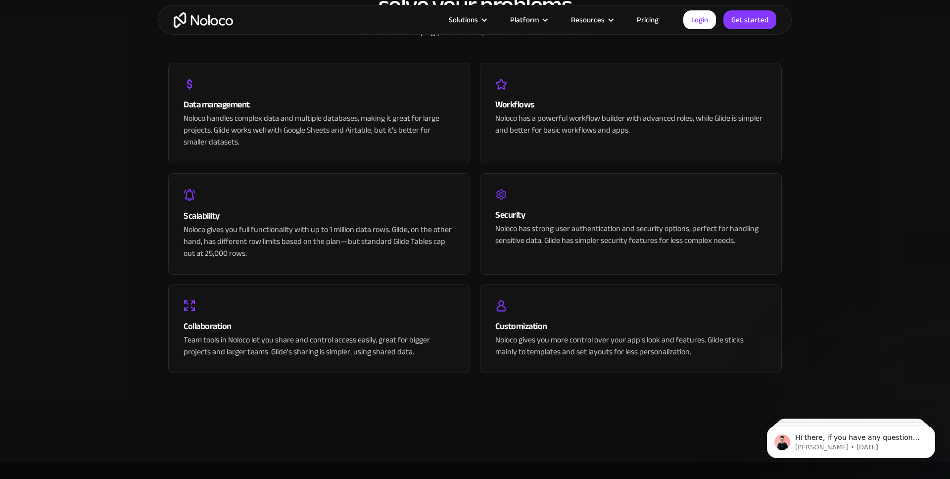
scroll to position [1988, 0]
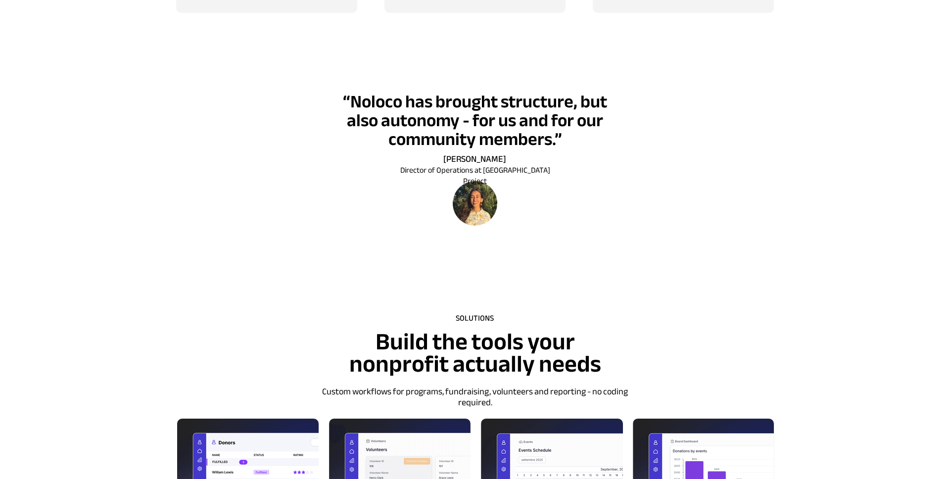
scroll to position [812, 0]
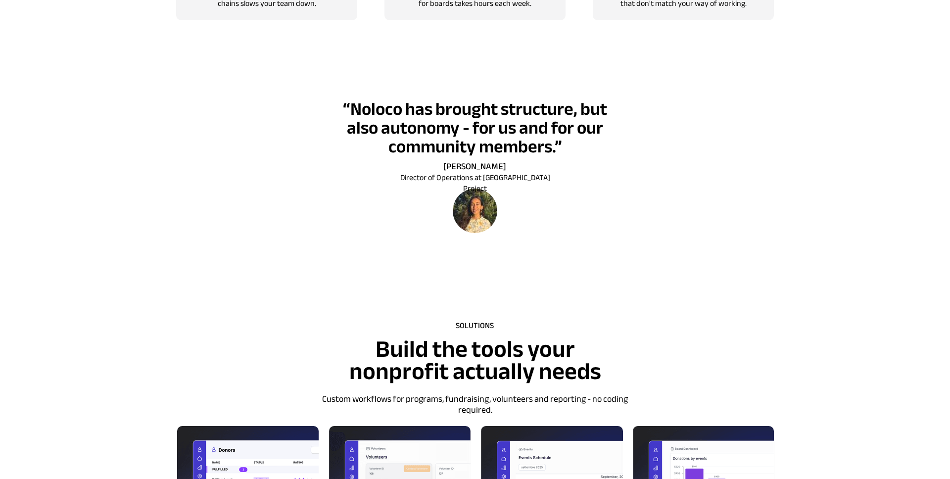
click at [484, 135] on span "“Noloco has brought structure, but also autonomy - for us and for our community…" at bounding box center [475, 128] width 264 height 71
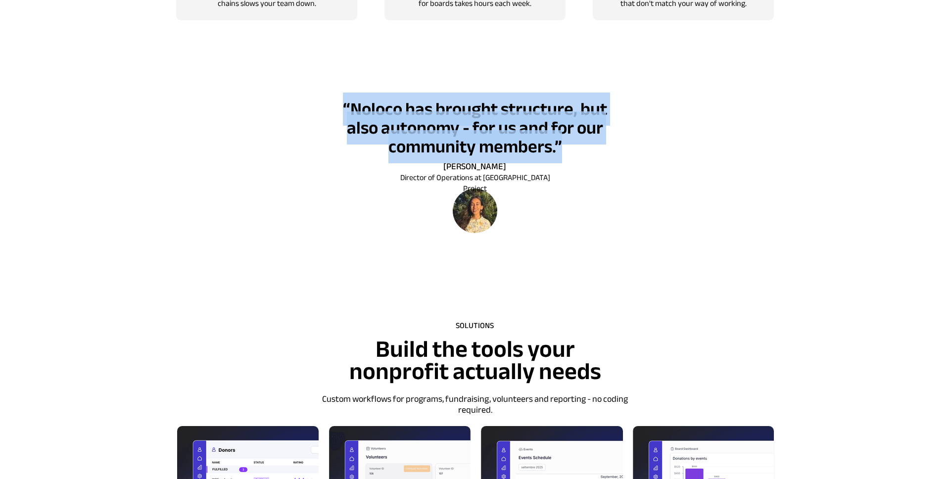
click at [484, 135] on span "“Noloco has brought structure, but also autonomy - for us and for our community…" at bounding box center [475, 128] width 264 height 71
click at [478, 219] on img at bounding box center [475, 210] width 45 height 45
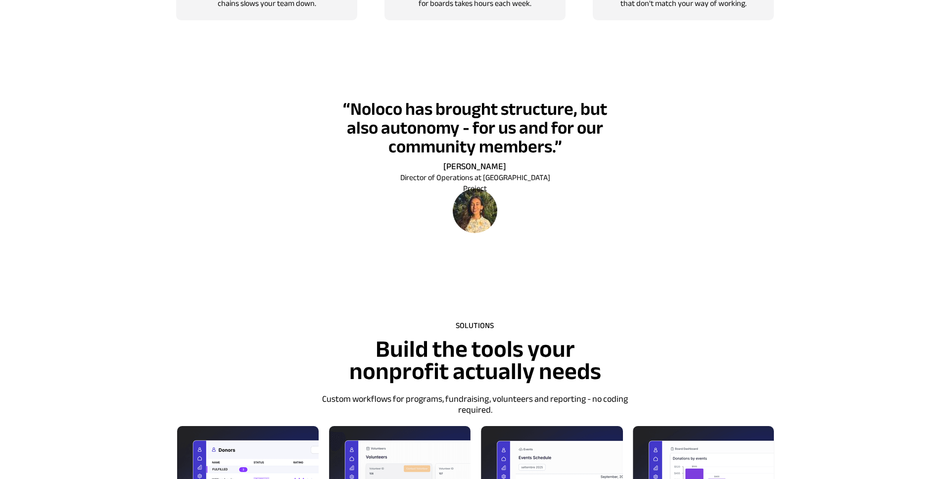
click at [492, 236] on div at bounding box center [475, 170] width 712 height 198
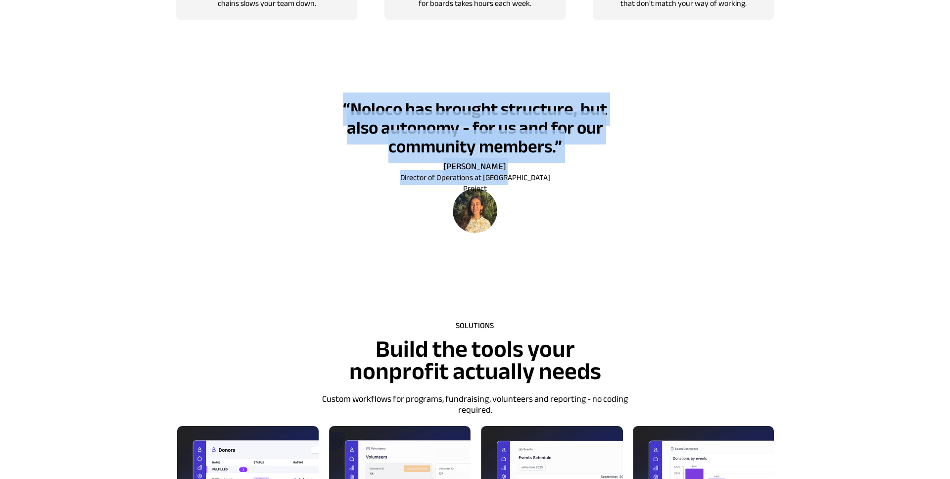
drag, startPoint x: 566, startPoint y: 160, endPoint x: 521, endPoint y: 183, distance: 50.2
click at [521, 183] on div "“Noloco has brought structure, but also autonomy - for us and for our community…" at bounding box center [475, 168] width 298 height 130
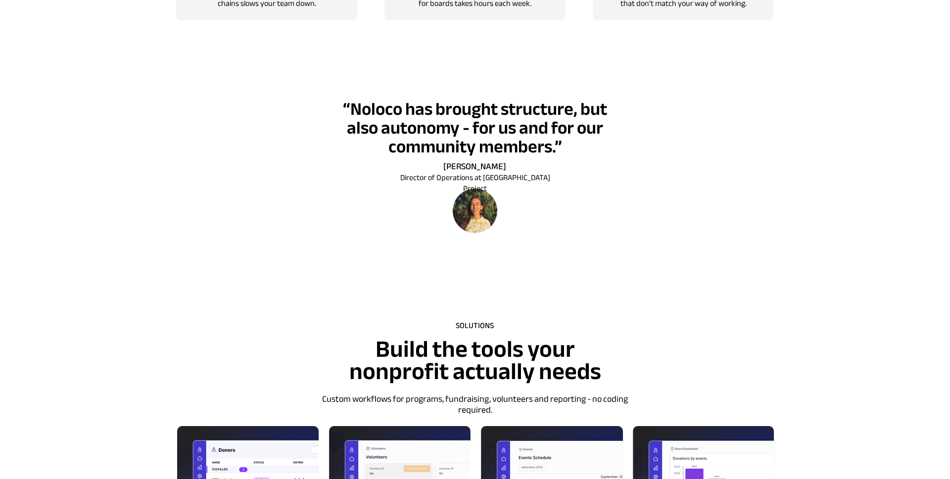
click at [539, 154] on span "“Noloco has brought structure, but also autonomy - for us and for our community…" at bounding box center [475, 128] width 264 height 71
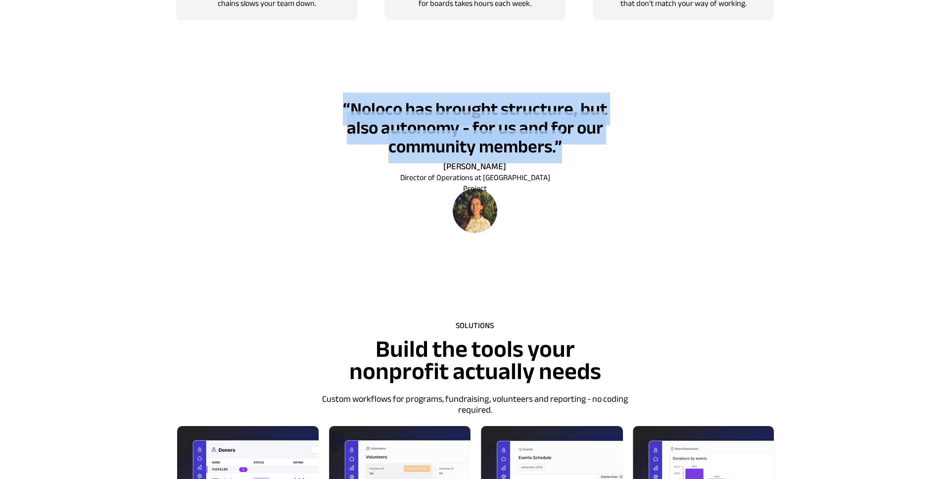
click at [539, 154] on span "“Noloco has brought structure, but also autonomy - for us and for our community…" at bounding box center [475, 128] width 264 height 71
